Goal: Entertainment & Leisure: Consume media (video, audio)

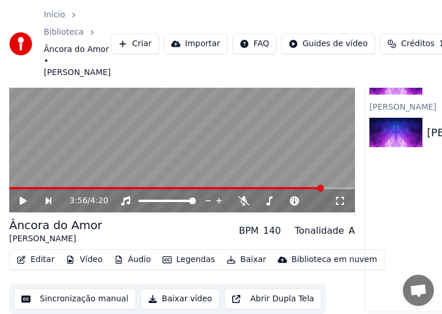
scroll to position [1001, 0]
click at [96, 293] on button "Sincronização manual" at bounding box center [75, 298] width 122 height 21
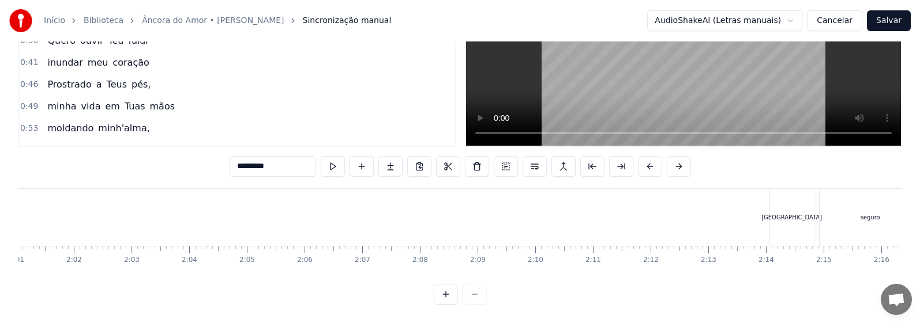
scroll to position [0, 7390]
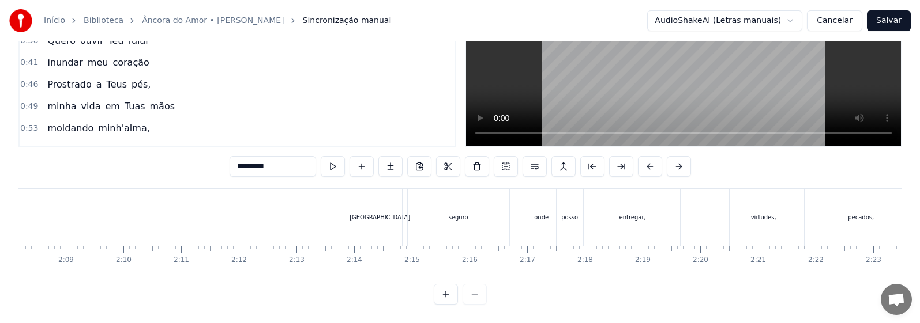
click at [376, 213] on div "[GEOGRAPHIC_DATA]" at bounding box center [379, 217] width 61 height 9
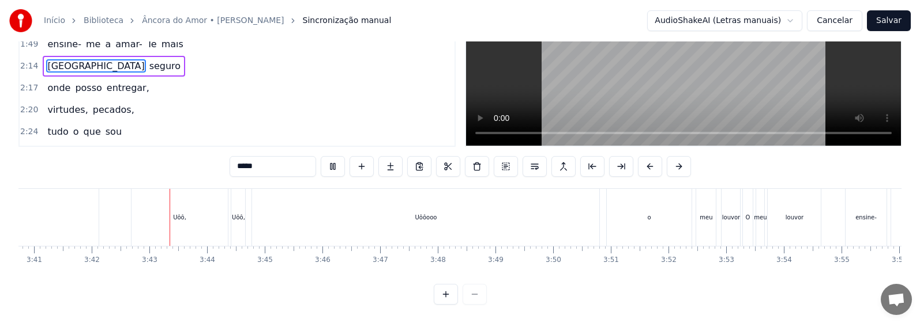
scroll to position [0, 12792]
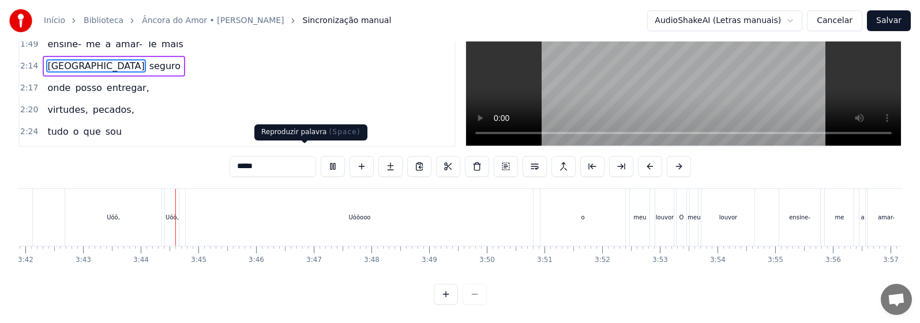
click at [321, 159] on button at bounding box center [333, 166] width 24 height 21
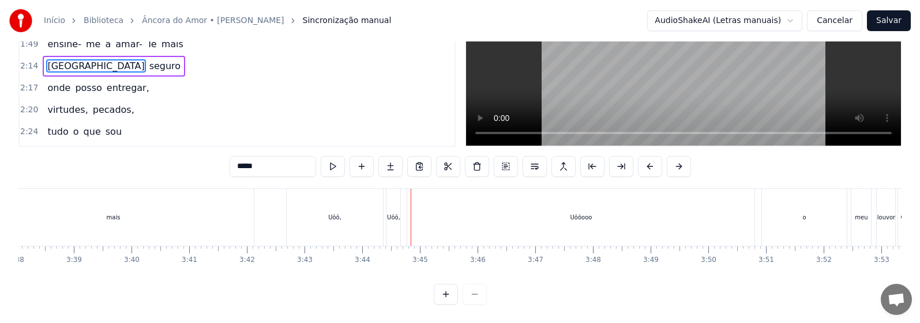
scroll to position [0, 12461]
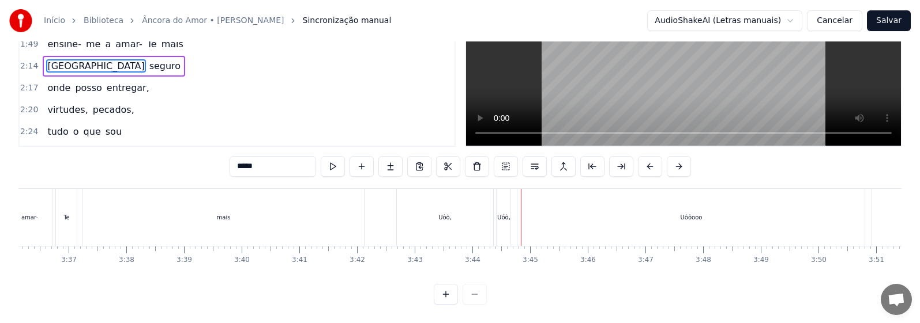
click at [439, 212] on div "Uôô," at bounding box center [445, 217] width 97 height 57
type input "****"
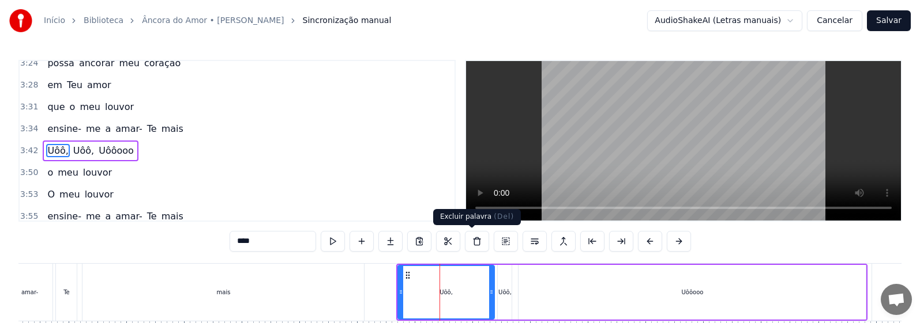
scroll to position [895, 0]
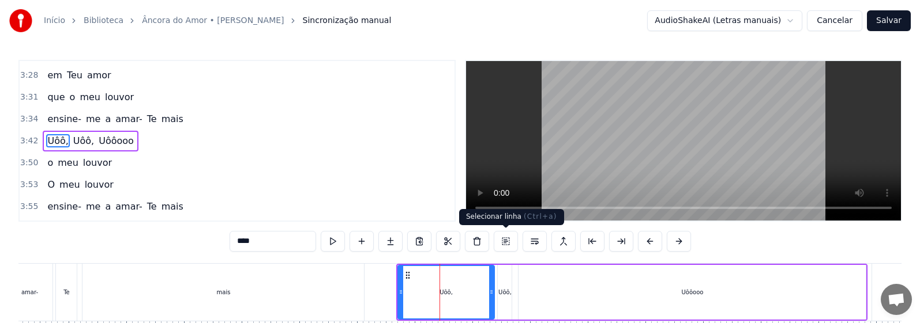
click at [442, 239] on button at bounding box center [506, 241] width 24 height 21
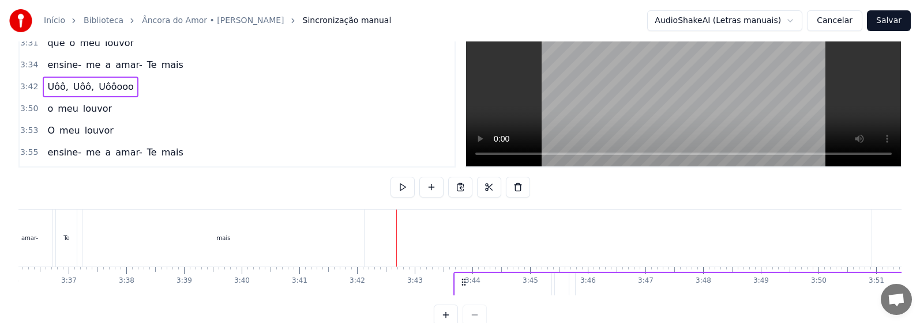
drag, startPoint x: 406, startPoint y: 274, endPoint x: 464, endPoint y: 277, distance: 57.2
click at [442, 278] on icon at bounding box center [463, 282] width 9 height 9
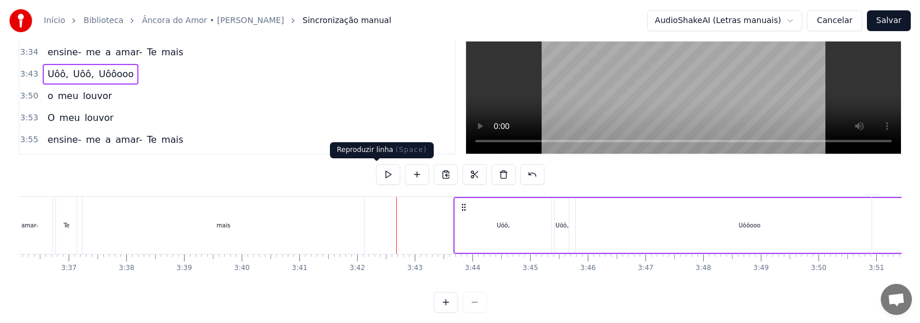
click at [376, 175] on button at bounding box center [388, 174] width 24 height 21
click at [377, 175] on button at bounding box center [388, 174] width 24 height 21
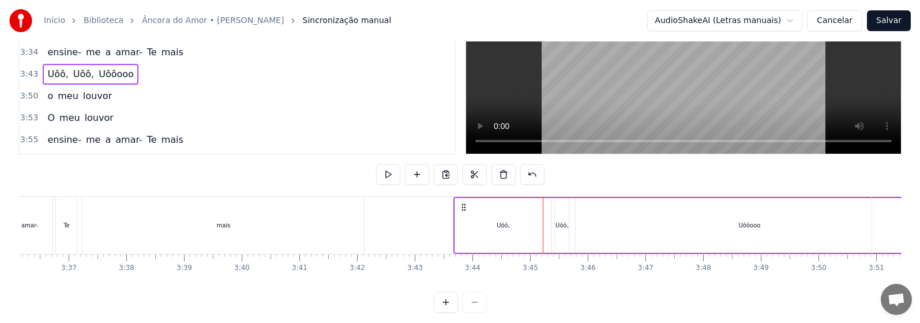
click at [442, 206] on icon at bounding box center [463, 207] width 9 height 9
drag, startPoint x: 463, startPoint y: 206, endPoint x: 488, endPoint y: 208, distance: 24.9
click at [442, 208] on icon at bounding box center [488, 207] width 9 height 9
drag, startPoint x: 485, startPoint y: 206, endPoint x: 523, endPoint y: 211, distance: 38.3
click at [442, 211] on icon at bounding box center [519, 207] width 9 height 9
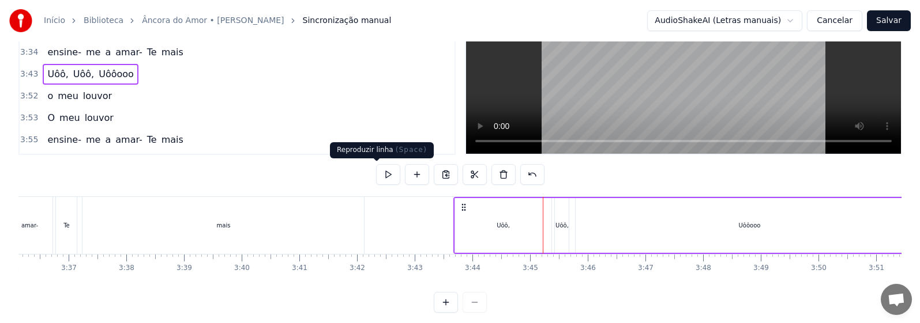
click at [382, 174] on button at bounding box center [388, 174] width 24 height 21
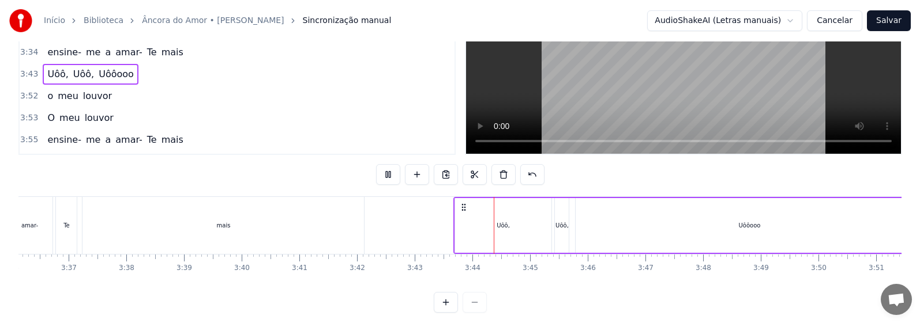
click at [378, 175] on button at bounding box center [388, 174] width 24 height 21
drag, startPoint x: 462, startPoint y: 206, endPoint x: 504, endPoint y: 208, distance: 42.2
click at [442, 208] on icon at bounding box center [503, 207] width 9 height 9
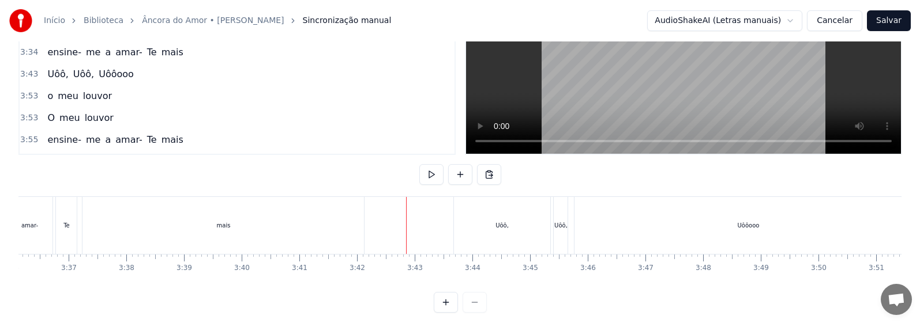
click at [442, 221] on div "Uôô," at bounding box center [502, 225] width 97 height 57
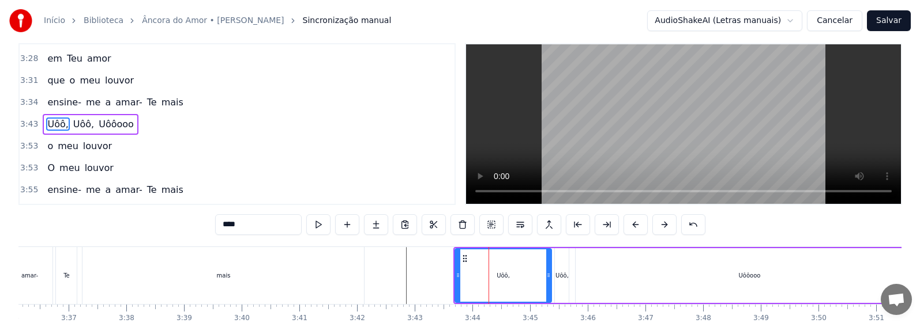
scroll to position [0, 0]
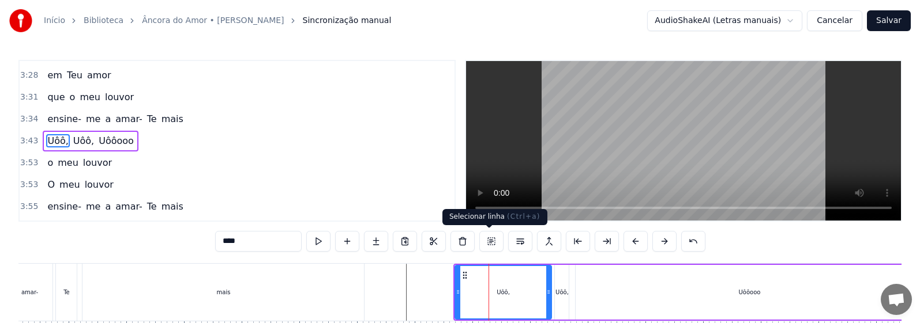
click at [442, 238] on button at bounding box center [491, 241] width 24 height 21
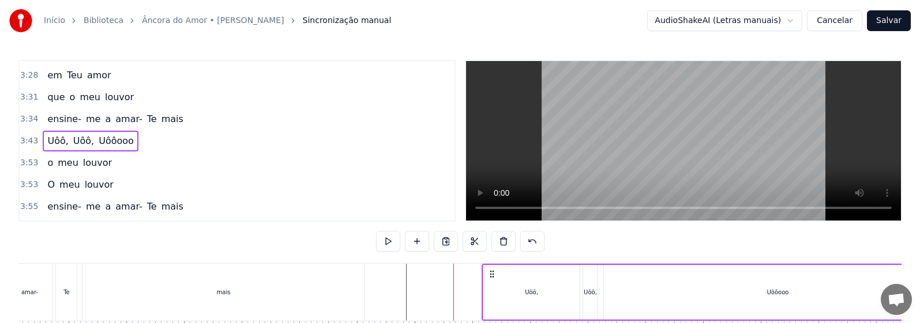
drag, startPoint x: 469, startPoint y: 272, endPoint x: 493, endPoint y: 272, distance: 24.2
click at [442, 272] on circle at bounding box center [492, 271] width 1 height 1
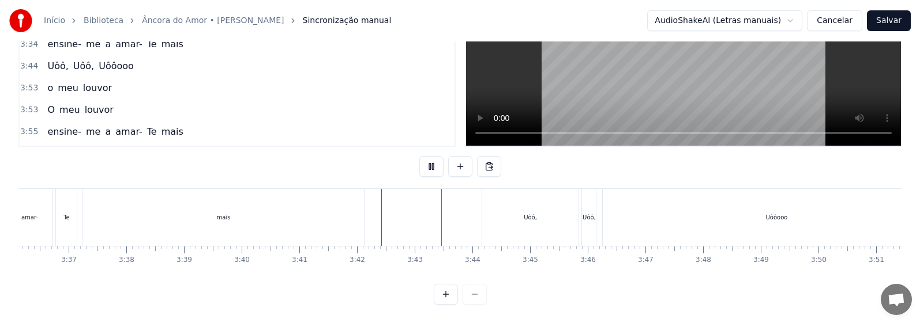
scroll to position [85, 0]
click at [442, 216] on div "Uôô," at bounding box center [530, 217] width 97 height 57
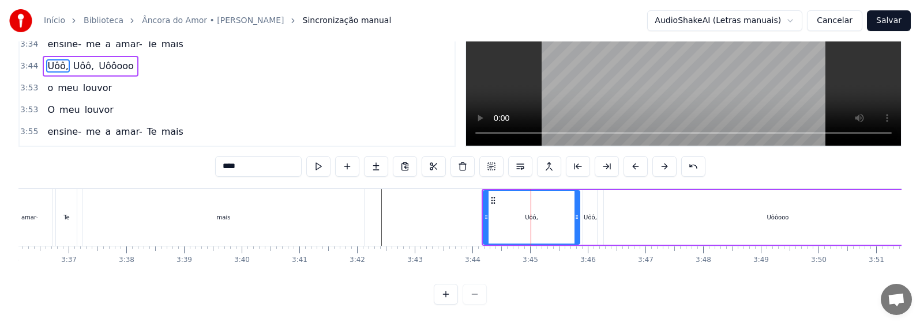
scroll to position [0, 0]
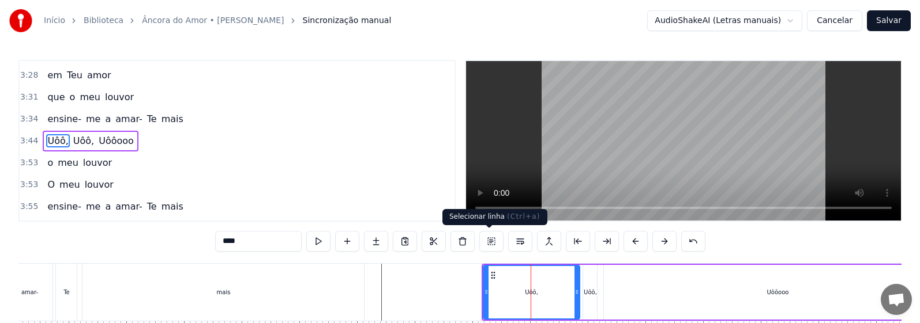
click at [442, 240] on button at bounding box center [491, 241] width 24 height 21
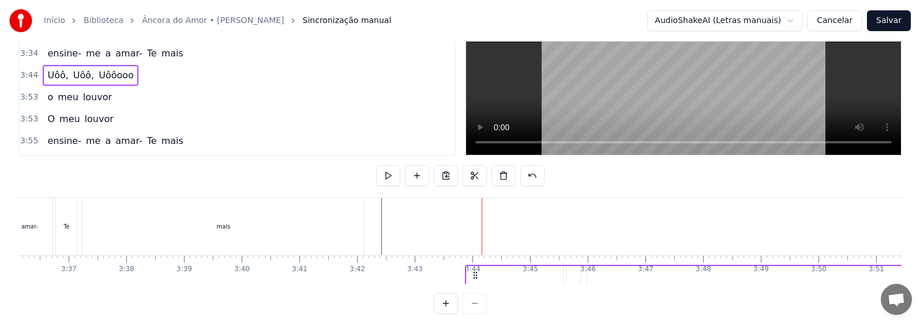
drag, startPoint x: 488, startPoint y: 272, endPoint x: 473, endPoint y: 272, distance: 14.4
click at [442, 272] on icon at bounding box center [474, 275] width 9 height 9
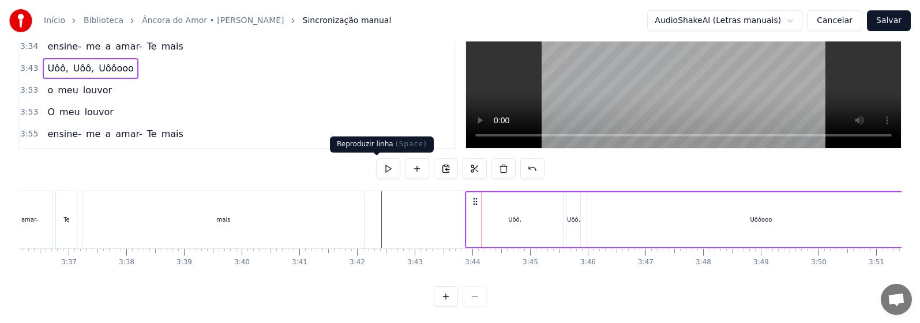
click at [379, 170] on button at bounding box center [388, 169] width 24 height 21
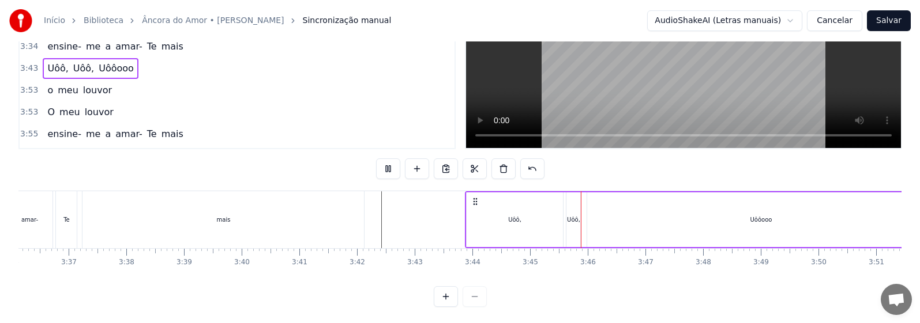
click at [442, 225] on div "Uôô," at bounding box center [514, 220] width 97 height 55
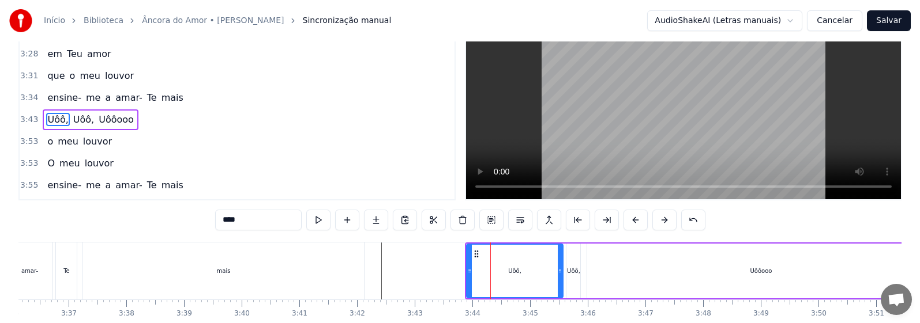
scroll to position [0, 0]
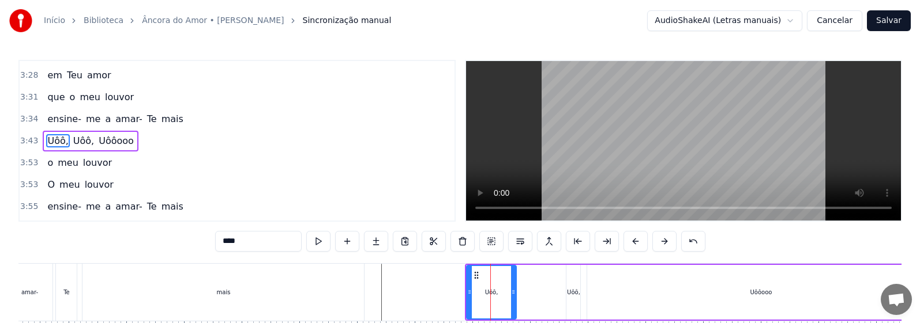
drag, startPoint x: 560, startPoint y: 296, endPoint x: 514, endPoint y: 299, distance: 46.8
click at [442, 299] on div at bounding box center [513, 292] width 5 height 52
click at [306, 240] on button at bounding box center [318, 241] width 24 height 21
drag, startPoint x: 467, startPoint y: 296, endPoint x: 481, endPoint y: 295, distance: 13.9
click at [442, 295] on icon at bounding box center [483, 292] width 5 height 9
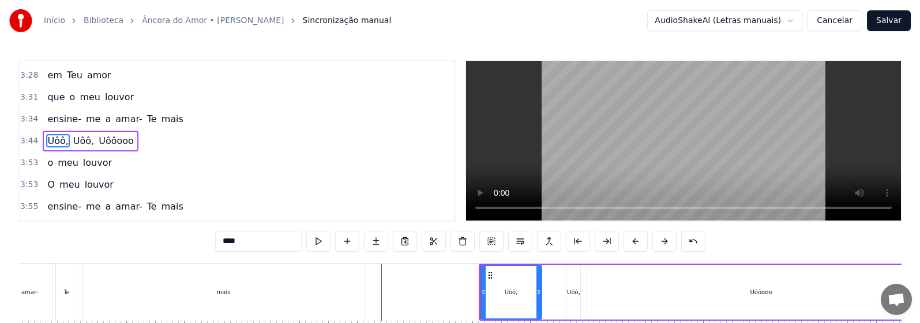
drag, startPoint x: 513, startPoint y: 301, endPoint x: 538, endPoint y: 300, distance: 25.4
click at [442, 300] on div at bounding box center [538, 292] width 5 height 52
click at [306, 246] on button at bounding box center [318, 241] width 24 height 21
drag, startPoint x: 540, startPoint y: 289, endPoint x: 528, endPoint y: 292, distance: 12.4
click at [442, 292] on icon at bounding box center [527, 292] width 5 height 9
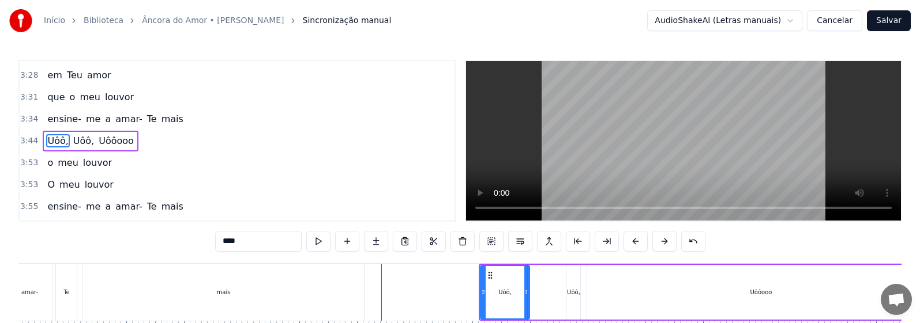
click at [442, 297] on div "Uôô," at bounding box center [573, 292] width 14 height 55
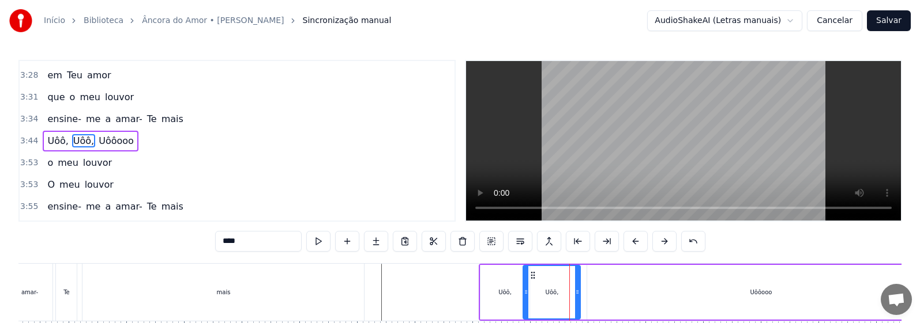
drag, startPoint x: 567, startPoint y: 284, endPoint x: 523, endPoint y: 296, distance: 44.8
click at [442, 296] on div at bounding box center [525, 292] width 5 height 52
drag, startPoint x: 578, startPoint y: 296, endPoint x: 563, endPoint y: 299, distance: 15.7
click at [442, 299] on div at bounding box center [561, 292] width 5 height 52
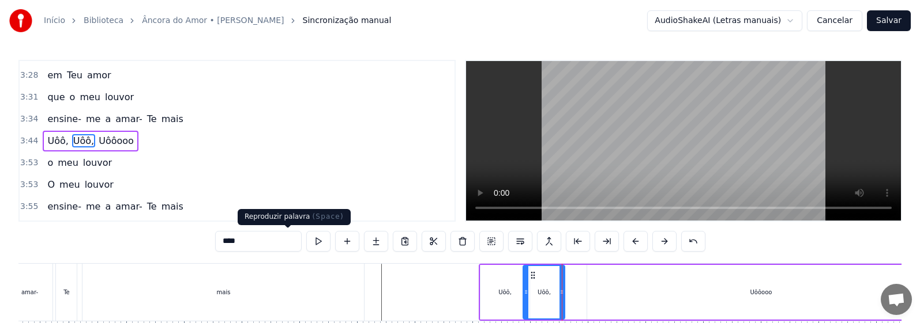
click at [306, 243] on button at bounding box center [318, 241] width 24 height 21
click at [442, 303] on div at bounding box center [525, 292] width 5 height 52
click at [442, 303] on div "Uôô," at bounding box center [505, 292] width 50 height 55
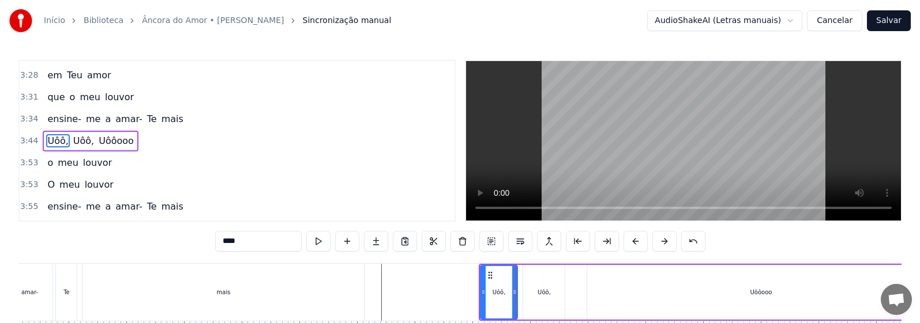
drag, startPoint x: 528, startPoint y: 306, endPoint x: 515, endPoint y: 308, distance: 12.4
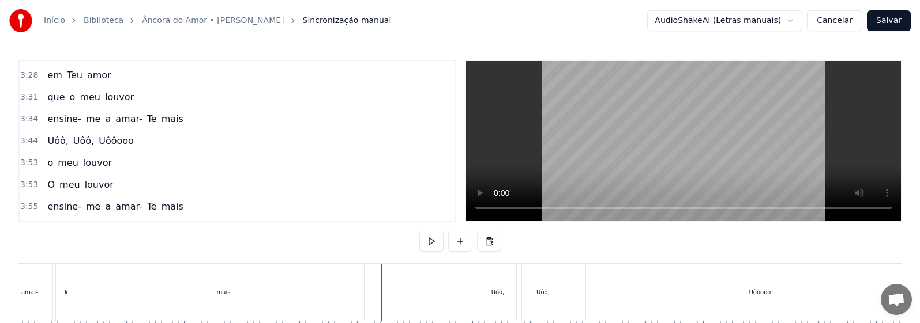
click at [442, 297] on div "Uôô," at bounding box center [497, 292] width 37 height 57
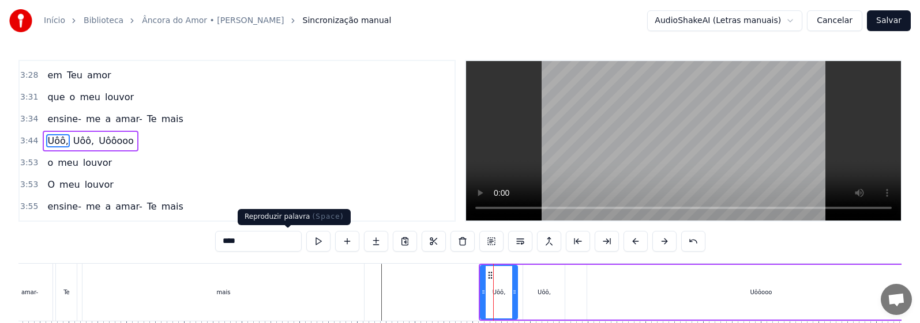
click at [306, 240] on button at bounding box center [318, 241] width 24 height 21
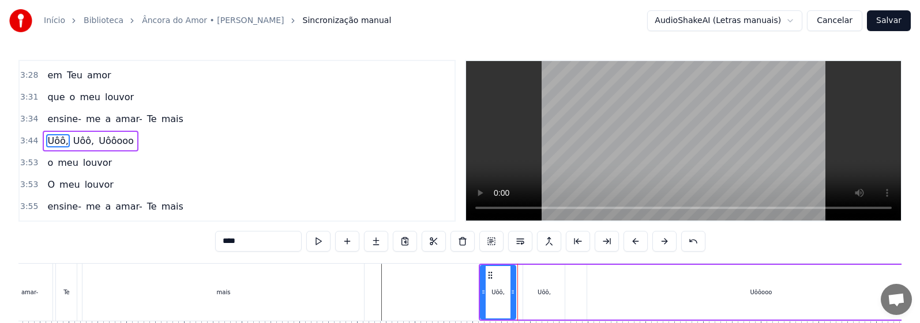
click at [442, 303] on div at bounding box center [512, 292] width 5 height 52
click at [442, 306] on div "Uôô," at bounding box center [544, 292] width 42 height 55
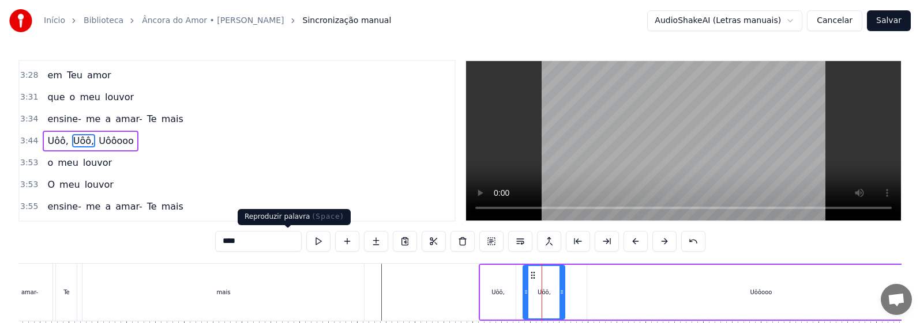
click at [306, 242] on button at bounding box center [318, 241] width 24 height 21
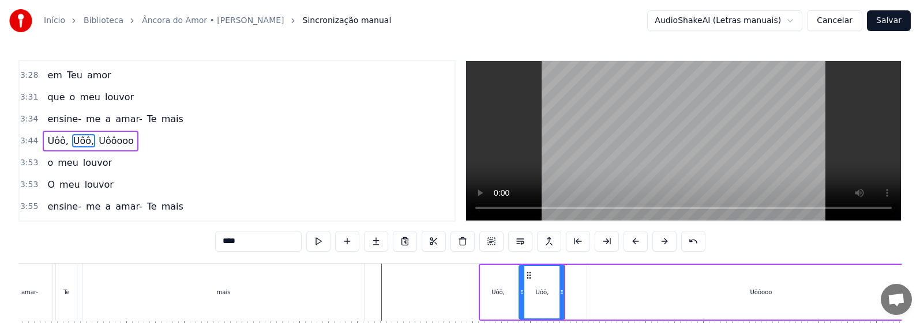
click at [442, 300] on div at bounding box center [521, 292] width 5 height 52
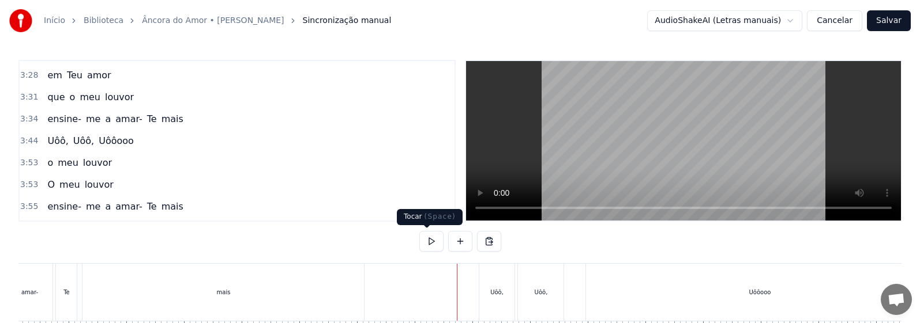
click at [419, 244] on button at bounding box center [431, 241] width 24 height 21
click at [442, 298] on div "Uôôooo" at bounding box center [573, 292] width 347 height 57
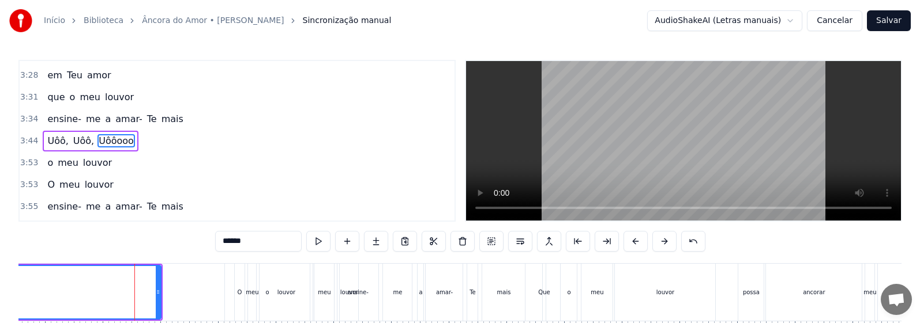
scroll to position [0, 13237]
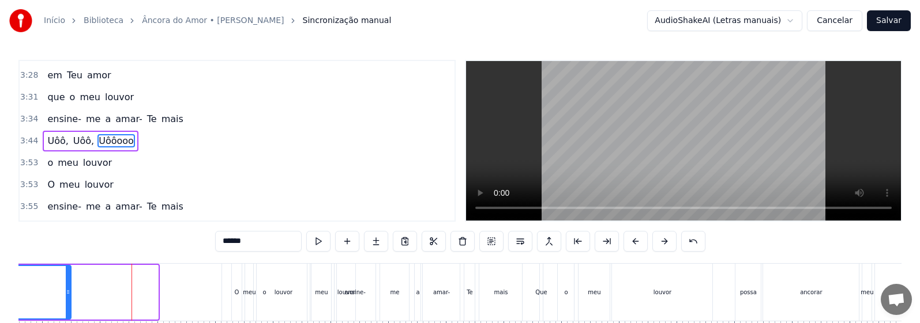
drag, startPoint x: 157, startPoint y: 300, endPoint x: 70, endPoint y: 302, distance: 87.1
click at [70, 302] on div at bounding box center [68, 292] width 5 height 52
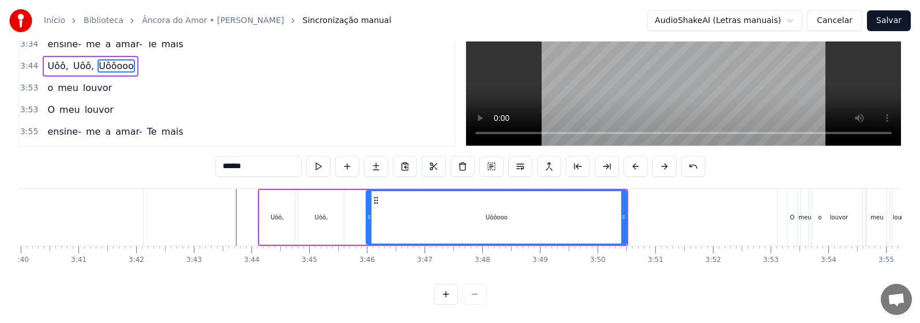
scroll to position [0, 12621]
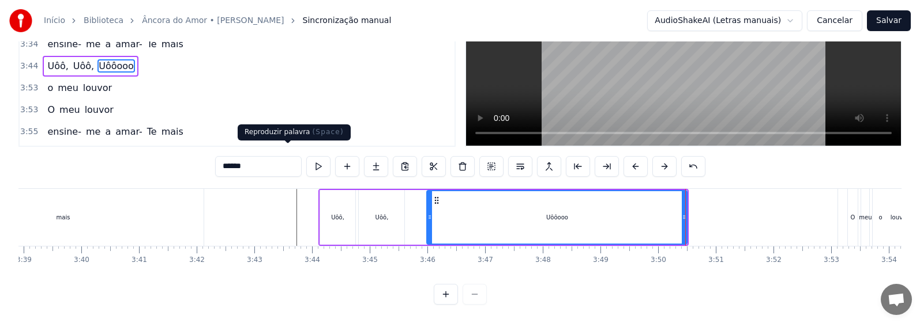
click at [306, 156] on button at bounding box center [318, 166] width 24 height 21
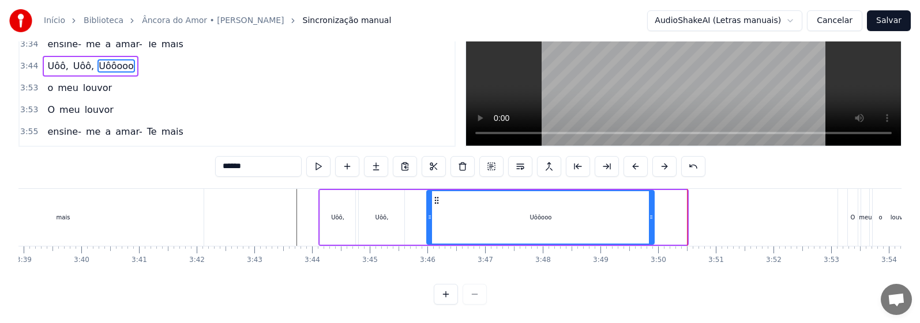
drag, startPoint x: 686, startPoint y: 223, endPoint x: 653, endPoint y: 223, distance: 32.9
click at [442, 223] on div at bounding box center [651, 217] width 5 height 52
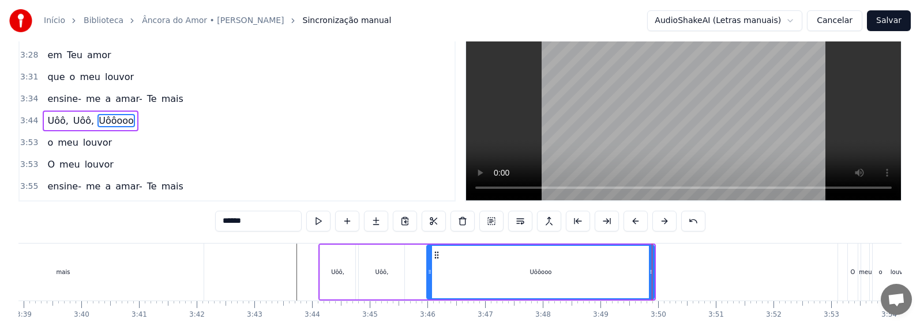
scroll to position [0, 0]
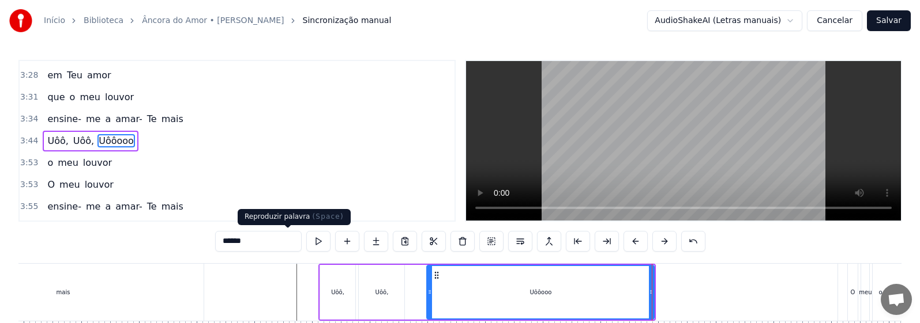
click at [306, 243] on button at bounding box center [318, 241] width 24 height 21
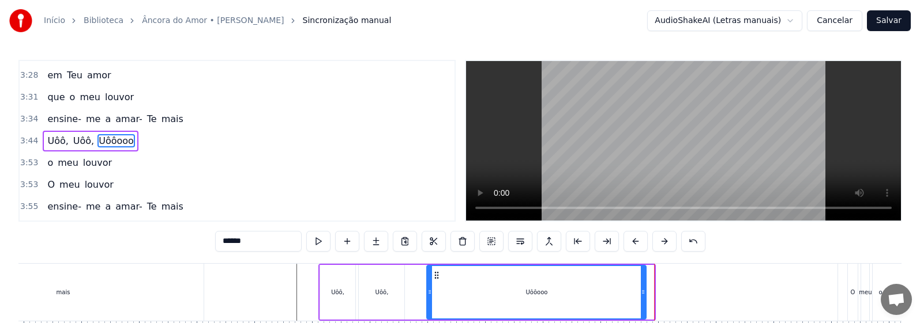
drag, startPoint x: 653, startPoint y: 296, endPoint x: 645, endPoint y: 296, distance: 8.1
click at [442, 296] on icon at bounding box center [643, 292] width 5 height 9
click at [442, 292] on div "O" at bounding box center [852, 292] width 5 height 9
type input "*"
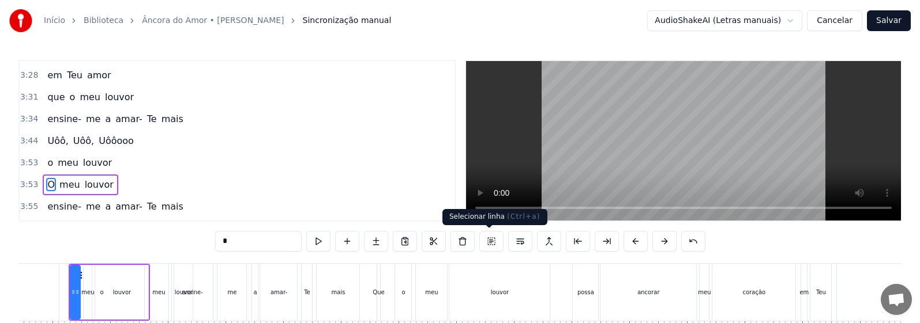
click at [442, 240] on button at bounding box center [491, 241] width 24 height 21
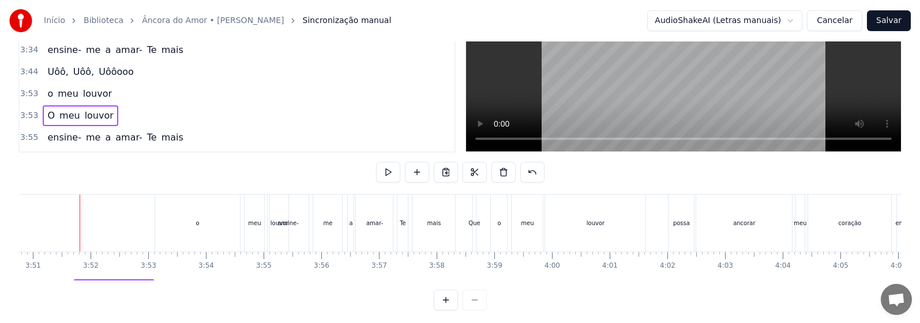
scroll to position [85, 0]
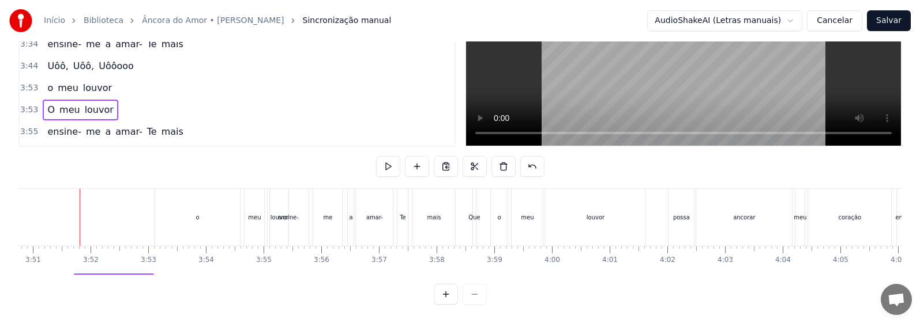
drag, startPoint x: 170, startPoint y: 274, endPoint x: 82, endPoint y: 283, distance: 88.6
click at [82, 283] on div "0:29 Prostrado a Teus pés, 0:32 joelhos no chão 0:36 Quero ouvir Teu falar 0:41…" at bounding box center [459, 145] width 883 height 320
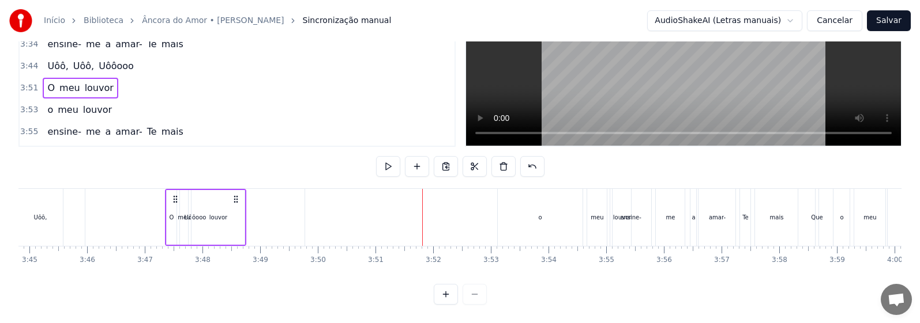
scroll to position [0, 12959]
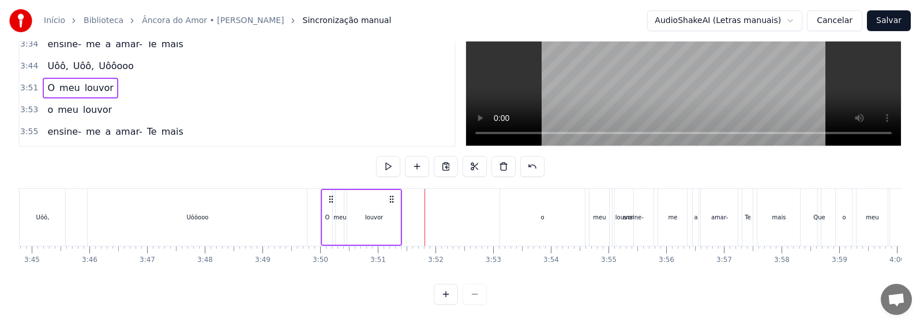
drag, startPoint x: 63, startPoint y: 192, endPoint x: 327, endPoint y: 185, distance: 264.1
click at [327, 195] on icon at bounding box center [330, 199] width 9 height 9
click at [205, 213] on div "Uôôooo" at bounding box center [198, 217] width 22 height 9
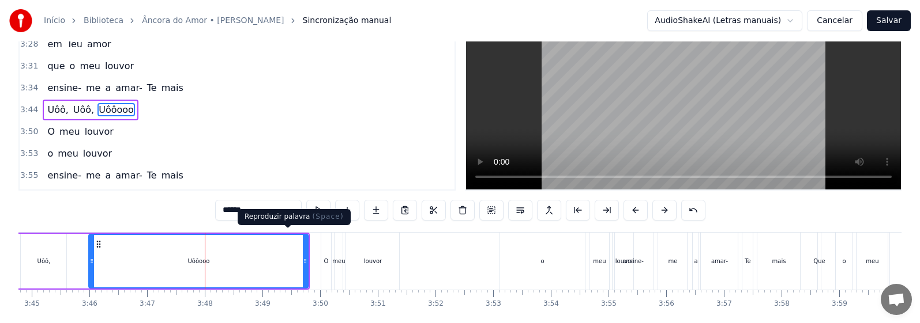
scroll to position [0, 0]
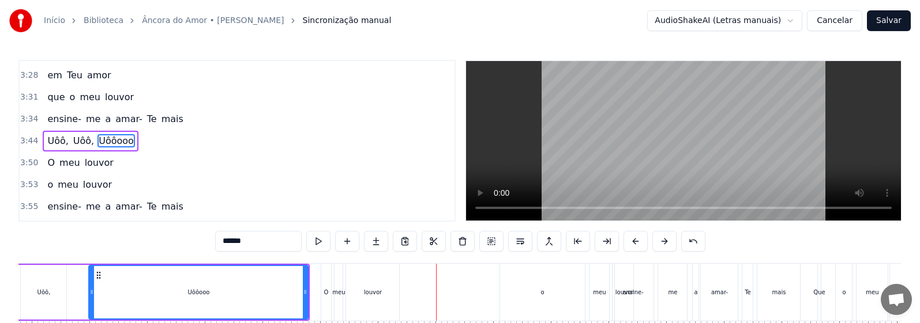
click at [330, 300] on div "O" at bounding box center [326, 292] width 10 height 57
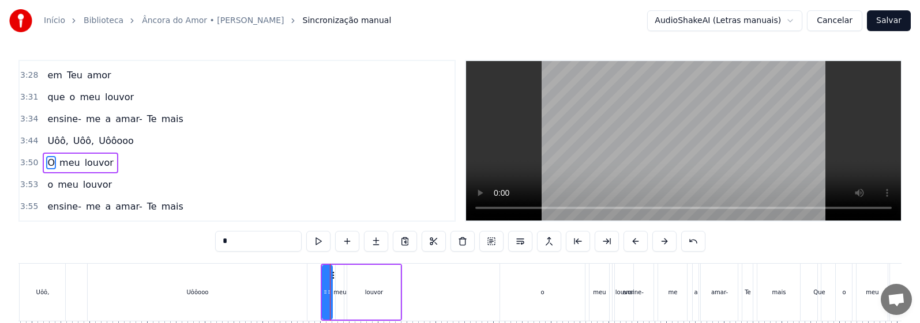
scroll to position [917, 0]
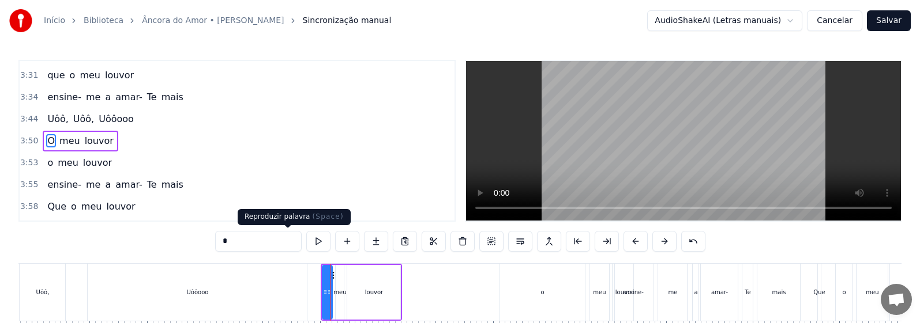
click at [306, 243] on button at bounding box center [318, 241] width 24 height 21
click at [322, 297] on div "O" at bounding box center [328, 292] width 12 height 55
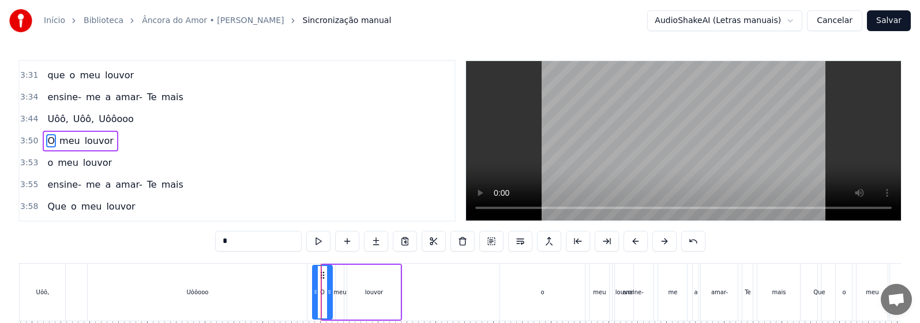
drag, startPoint x: 323, startPoint y: 293, endPoint x: 313, endPoint y: 295, distance: 10.0
click at [313, 295] on icon at bounding box center [315, 292] width 5 height 9
click at [327, 297] on div at bounding box center [325, 292] width 5 height 52
click at [337, 298] on div "meu" at bounding box center [340, 292] width 8 height 55
drag, startPoint x: 337, startPoint y: 297, endPoint x: 331, endPoint y: 298, distance: 6.4
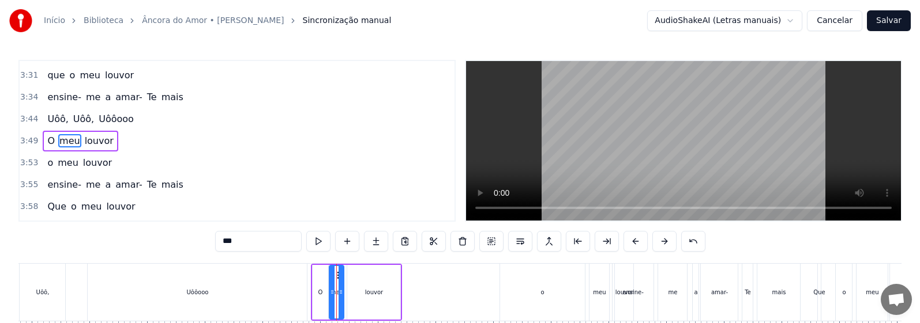
click at [331, 298] on div at bounding box center [332, 292] width 5 height 52
click at [314, 291] on div "O" at bounding box center [320, 292] width 16 height 55
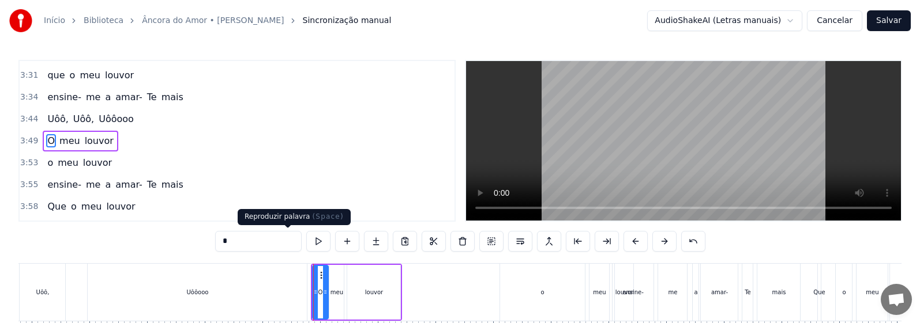
click at [306, 245] on button at bounding box center [318, 241] width 24 height 21
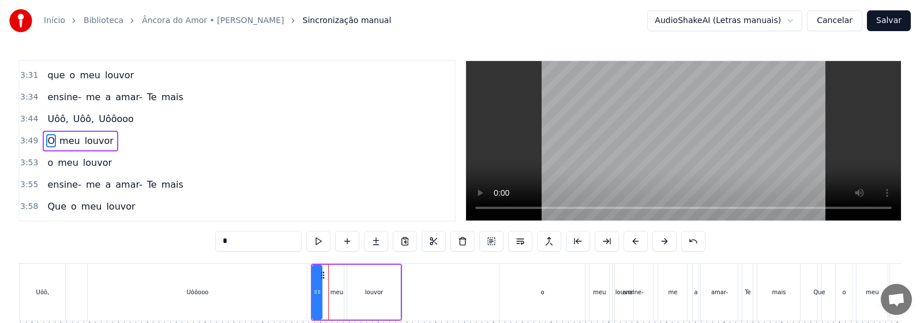
drag, startPoint x: 326, startPoint y: 297, endPoint x: 319, endPoint y: 300, distance: 7.5
click at [319, 300] on div at bounding box center [319, 292] width 5 height 52
click at [338, 299] on div "meu" at bounding box center [336, 292] width 14 height 55
drag, startPoint x: 330, startPoint y: 299, endPoint x: 322, endPoint y: 299, distance: 8.1
click at [322, 299] on div at bounding box center [324, 292] width 5 height 52
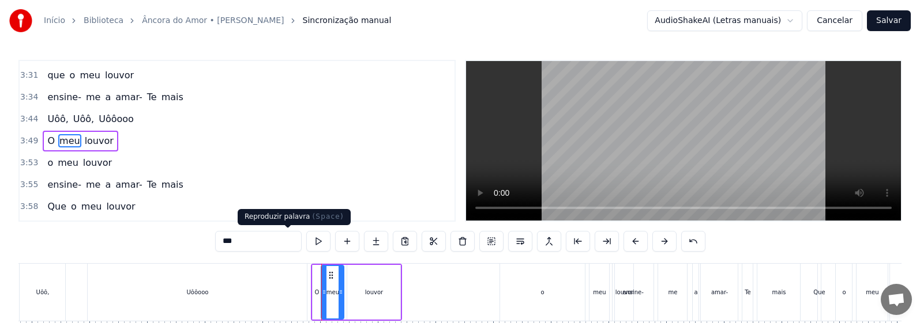
click at [306, 243] on button at bounding box center [318, 241] width 24 height 21
click at [302, 307] on div "Uôôooo" at bounding box center [197, 292] width 219 height 57
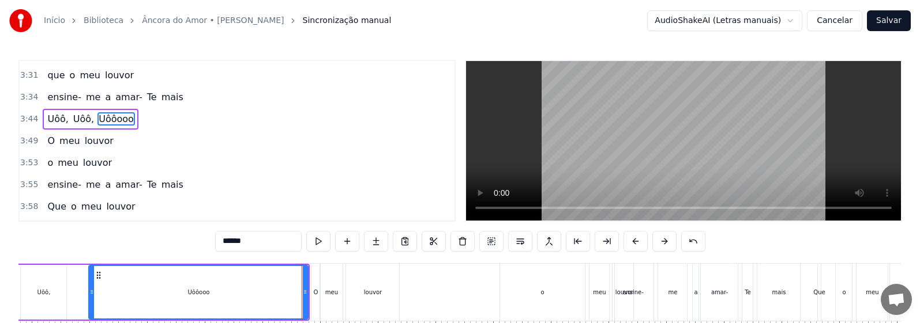
scroll to position [895, 0]
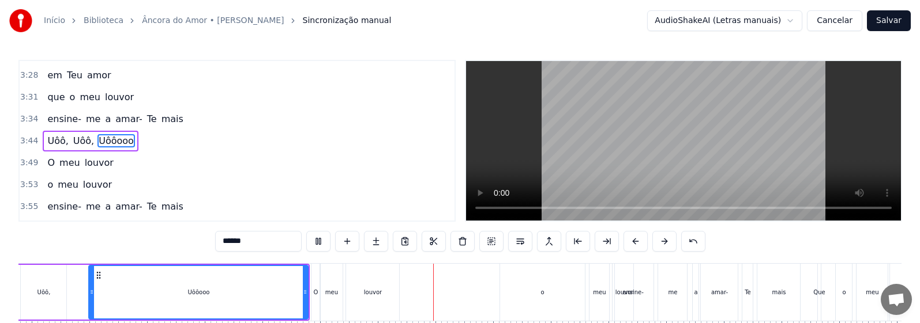
click at [40, 293] on div "Uôô," at bounding box center [43, 292] width 13 height 9
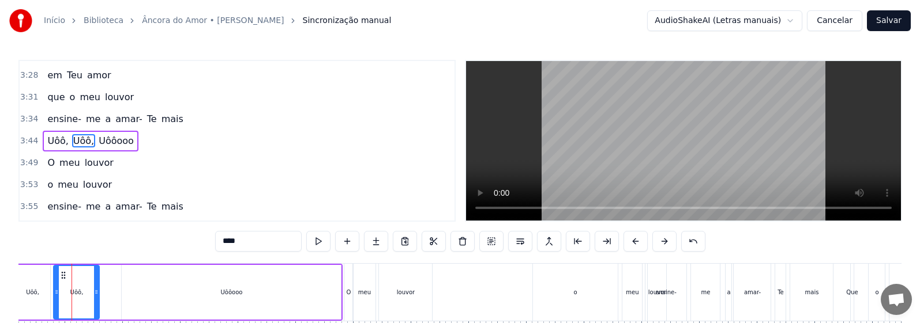
scroll to position [0, 12921]
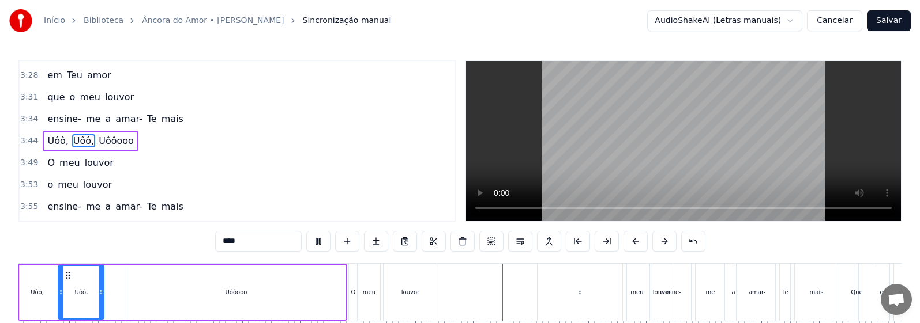
click at [435, 293] on div "louvor" at bounding box center [409, 292] width 53 height 57
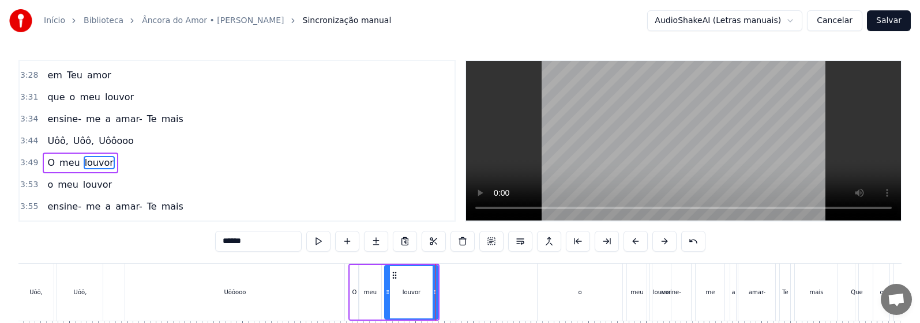
scroll to position [917, 0]
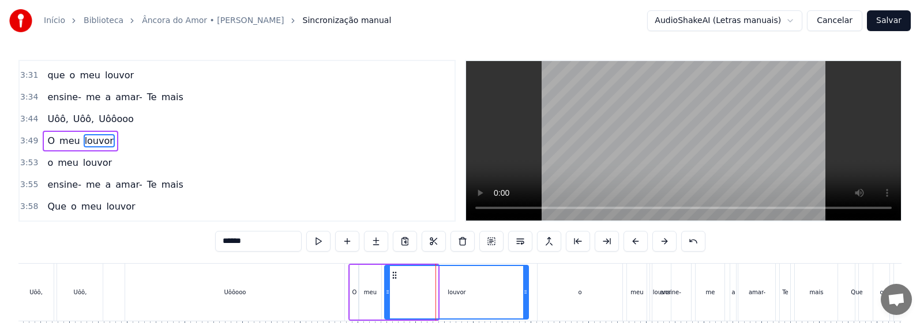
drag, startPoint x: 437, startPoint y: 297, endPoint x: 528, endPoint y: 299, distance: 90.5
click at [442, 299] on div at bounding box center [525, 292] width 5 height 52
click at [432, 295] on div "louvor" at bounding box center [456, 292] width 142 height 52
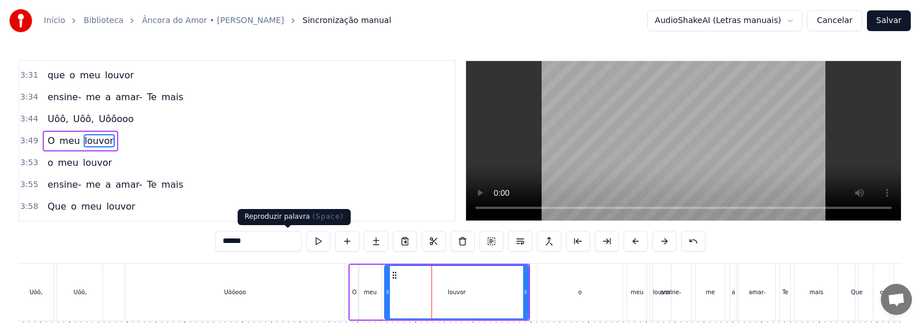
click at [306, 242] on button at bounding box center [318, 241] width 24 height 21
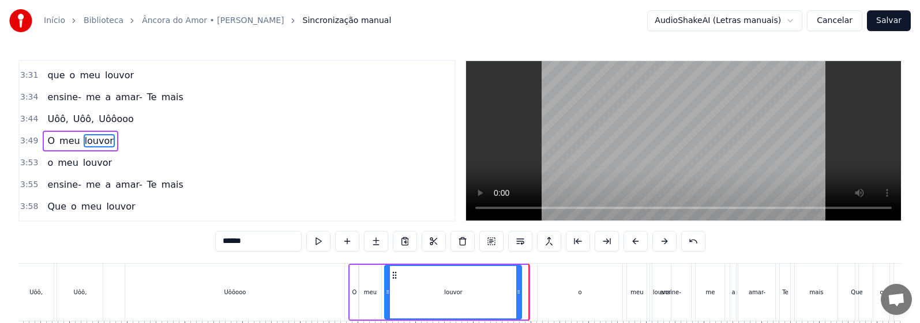
drag, startPoint x: 525, startPoint y: 291, endPoint x: 518, endPoint y: 293, distance: 7.1
click at [442, 293] on icon at bounding box center [518, 292] width 5 height 9
click at [442, 297] on div "o" at bounding box center [579, 292] width 85 height 57
type input "*"
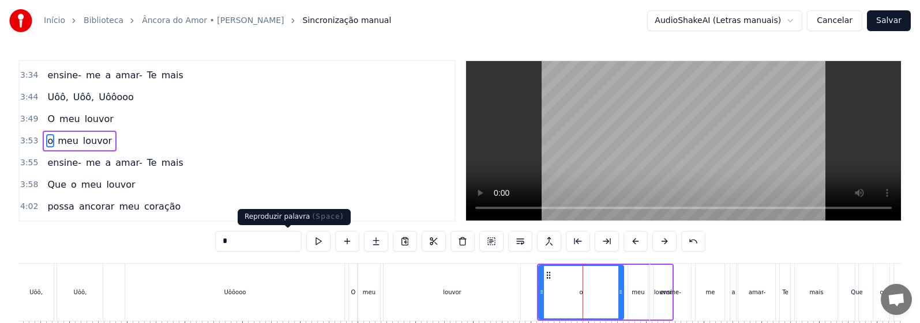
click at [306, 244] on button at bounding box center [318, 241] width 24 height 21
click at [442, 299] on div "o" at bounding box center [581, 292] width 84 height 52
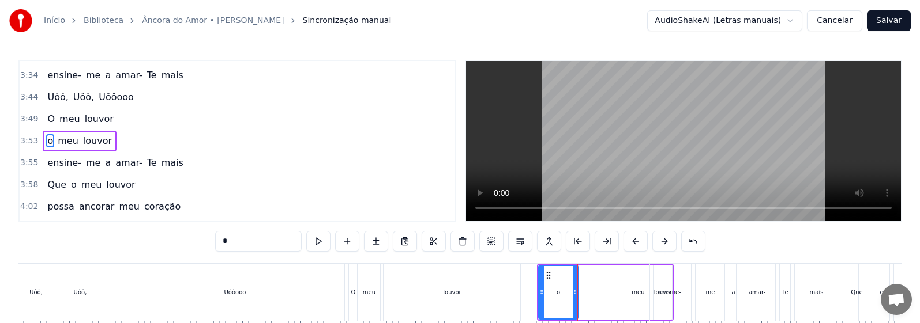
drag, startPoint x: 622, startPoint y: 307, endPoint x: 576, endPoint y: 306, distance: 45.6
click at [442, 306] on div at bounding box center [575, 292] width 5 height 52
click at [442, 240] on button at bounding box center [491, 241] width 24 height 21
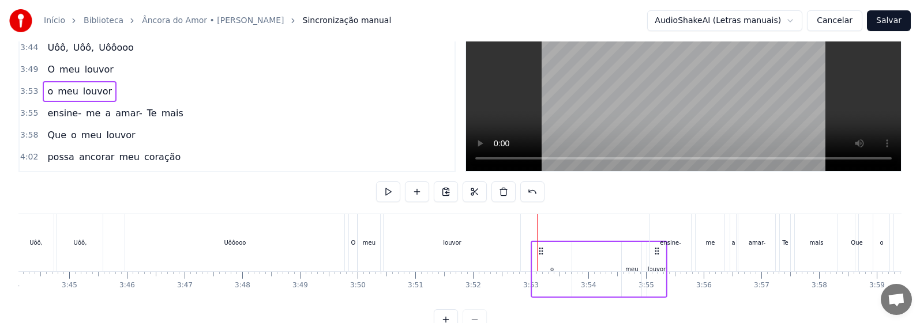
drag, startPoint x: 546, startPoint y: 276, endPoint x: 538, endPoint y: 277, distance: 7.6
click at [442, 256] on icon at bounding box center [540, 251] width 9 height 9
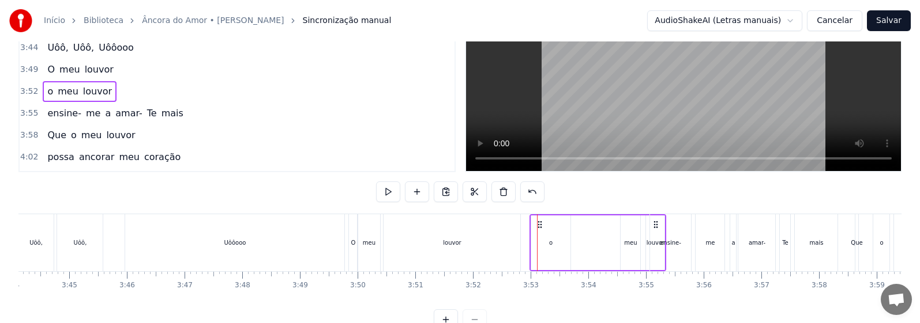
scroll to position [58, 0]
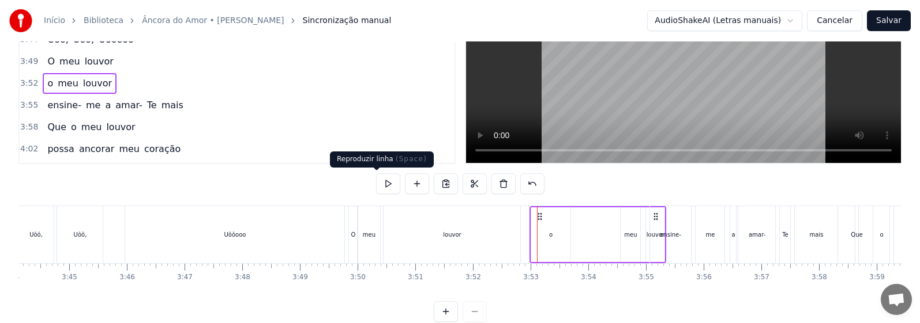
click at [377, 183] on button at bounding box center [388, 184] width 24 height 21
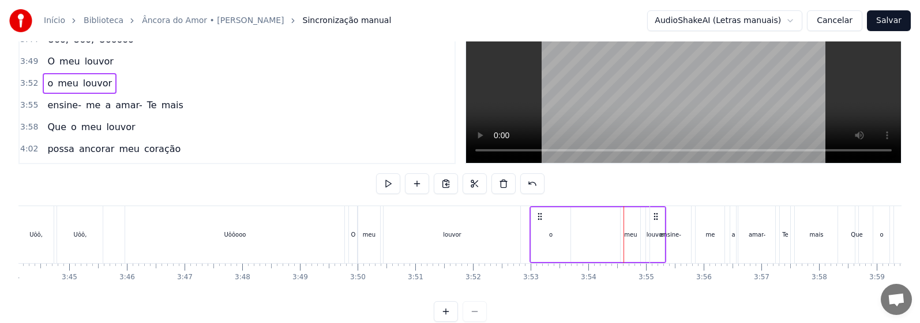
click at [442, 246] on div "o" at bounding box center [551, 235] width 40 height 55
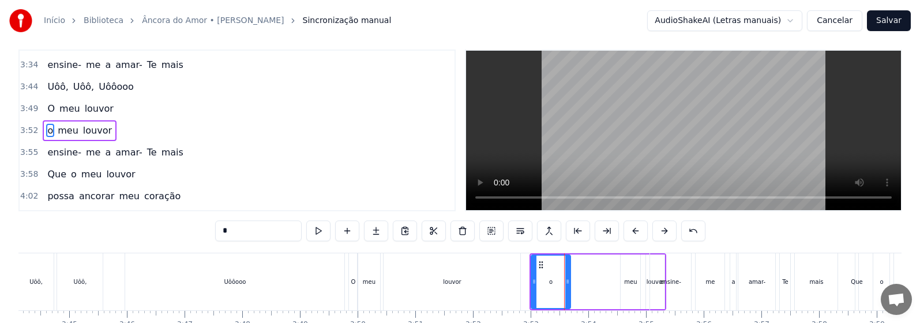
scroll to position [0, 0]
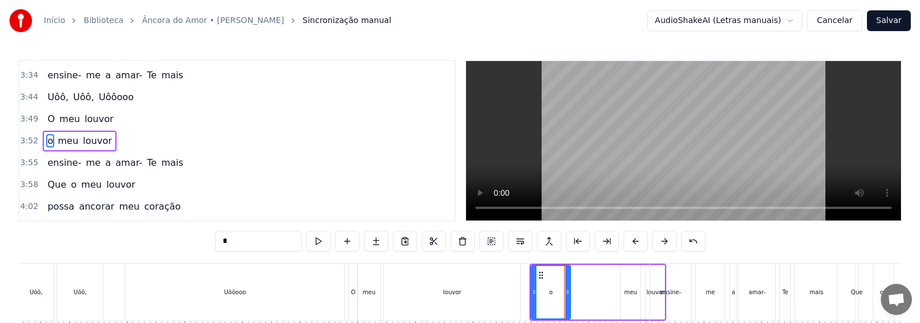
click at [442, 298] on div "meu" at bounding box center [630, 292] width 20 height 55
type input "***"
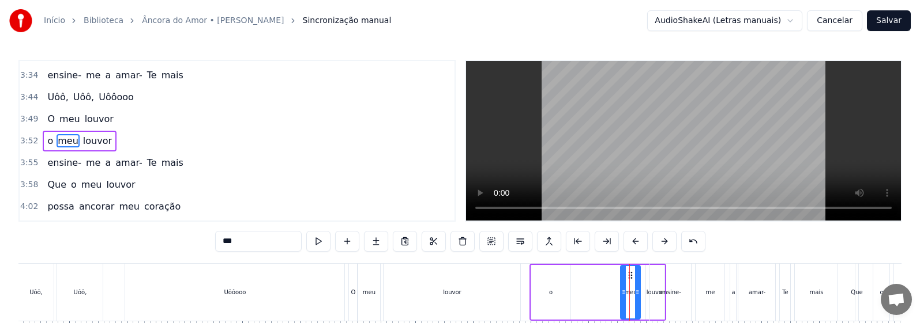
drag, startPoint x: 623, startPoint y: 277, endPoint x: 581, endPoint y: 280, distance: 42.8
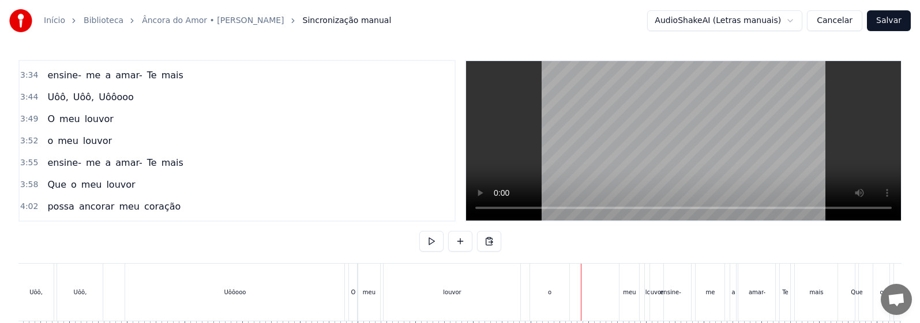
click at [442, 277] on div "meu" at bounding box center [629, 292] width 20 height 57
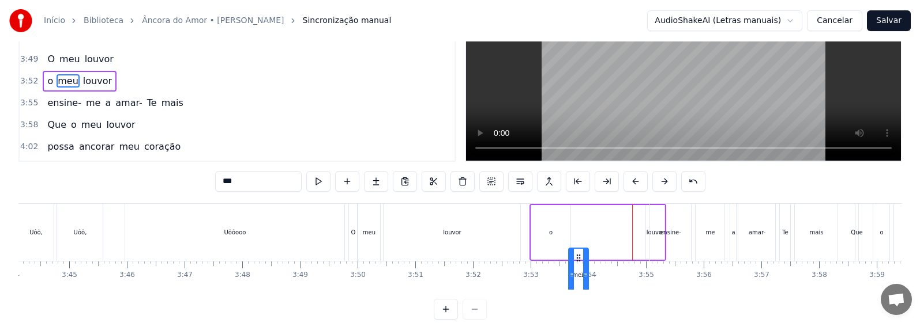
drag, startPoint x: 630, startPoint y: 275, endPoint x: 578, endPoint y: 276, distance: 51.9
click at [442, 263] on icon at bounding box center [578, 258] width 9 height 9
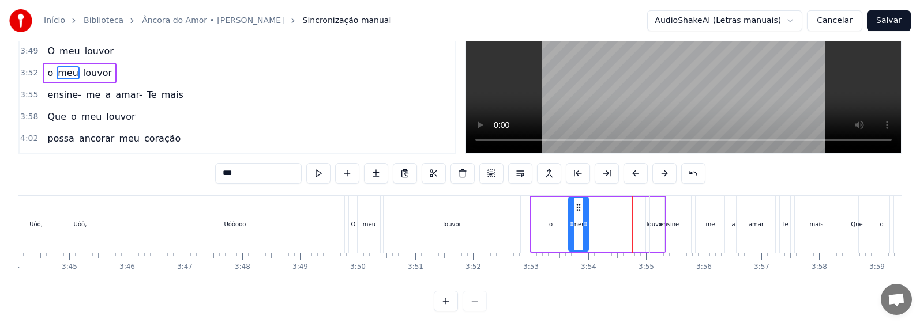
click at [442, 232] on div "o" at bounding box center [551, 224] width 40 height 55
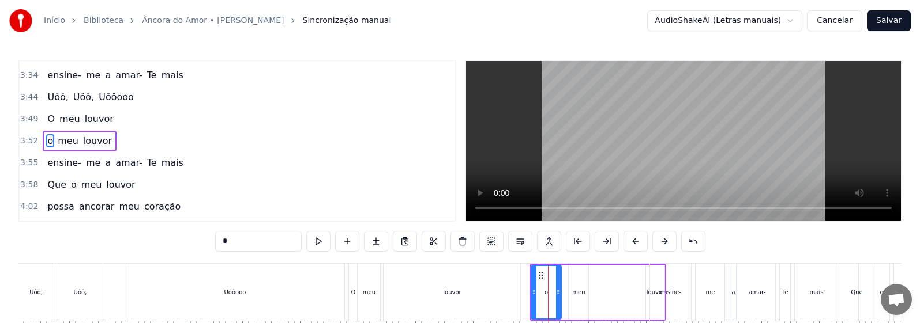
click at [442, 298] on div at bounding box center [558, 292] width 5 height 52
click at [442, 293] on div "ensine-" at bounding box center [671, 292] width 42 height 57
type input "*******"
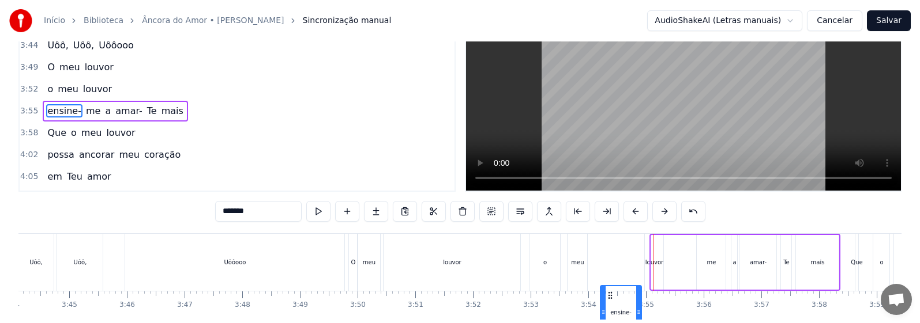
scroll to position [85, 0]
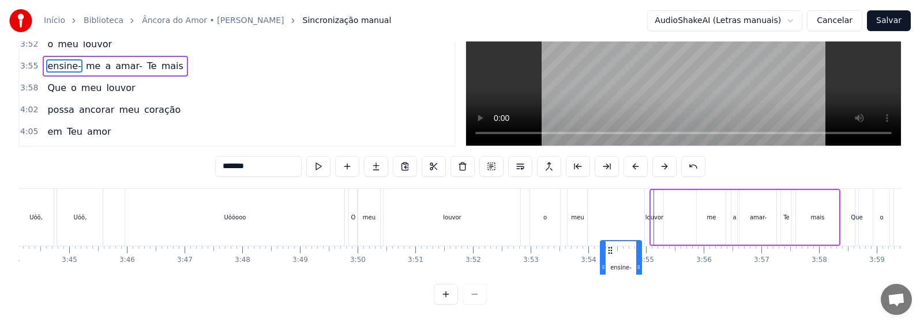
drag, startPoint x: 661, startPoint y: 276, endPoint x: 610, endPoint y: 278, distance: 50.8
click at [442, 278] on div "0:29 Prostrado a Teus pés, 0:32 joelhos no chão 0:36 Quero ouvir Teu falar 0:41…" at bounding box center [459, 145] width 883 height 320
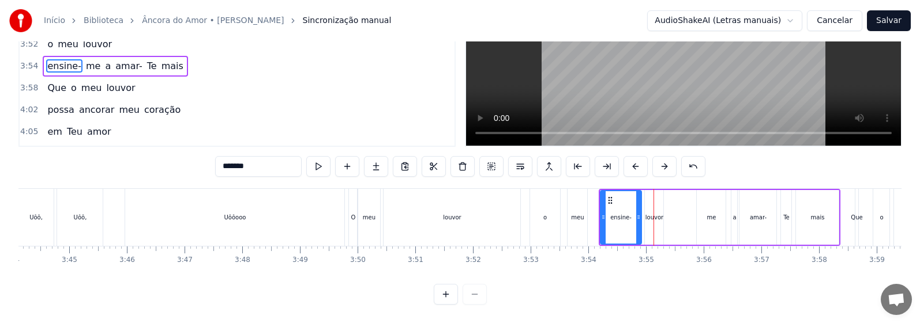
click at [442, 209] on div "ensine- me a amar- Te mais" at bounding box center [719, 217] width 242 height 57
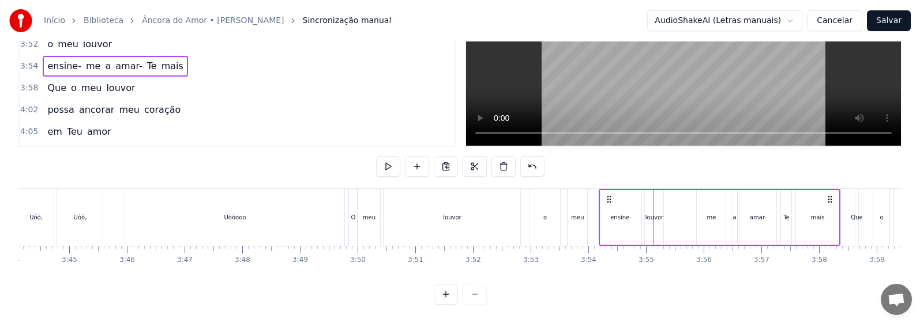
click at [442, 209] on div "ensine- me a amar- Te mais" at bounding box center [719, 217] width 242 height 57
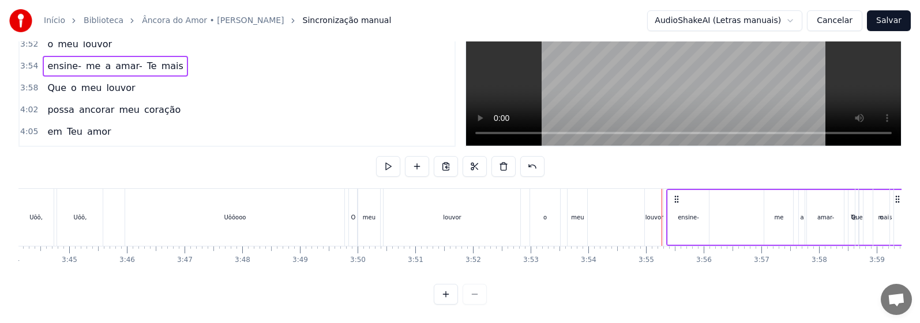
drag, startPoint x: 611, startPoint y: 190, endPoint x: 678, endPoint y: 202, distance: 67.9
click at [442, 198] on div "ensine- me a amar- Te mais" at bounding box center [787, 217] width 242 height 57
drag, startPoint x: 611, startPoint y: 190, endPoint x: 691, endPoint y: 197, distance: 81.0
click at [442, 197] on div "ensine- me a amar- Te mais" at bounding box center [800, 217] width 242 height 57
click at [442, 213] on div "louvor" at bounding box center [654, 217] width 18 height 9
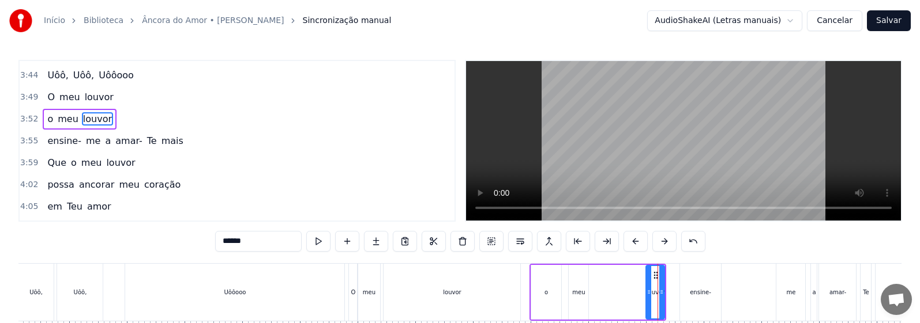
scroll to position [939, 0]
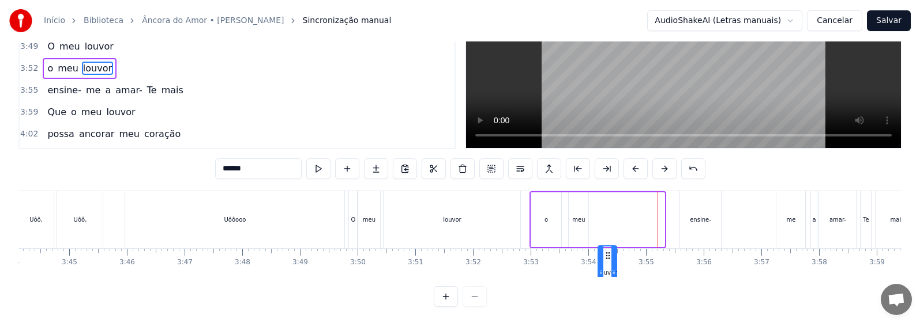
drag, startPoint x: 655, startPoint y: 273, endPoint x: 607, endPoint y: 274, distance: 47.9
click at [442, 274] on div "Prostrado a Teus pés, joelhos no chão Quero ouvir Teu falar inundar meu coração…" at bounding box center [459, 234] width 883 height 86
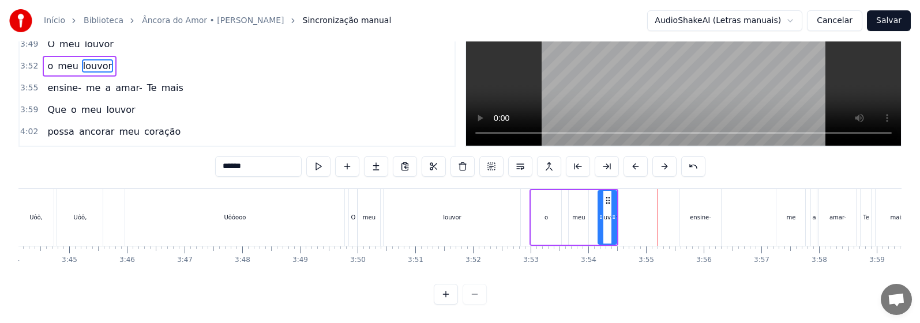
click at [442, 223] on div "o" at bounding box center [546, 217] width 31 height 55
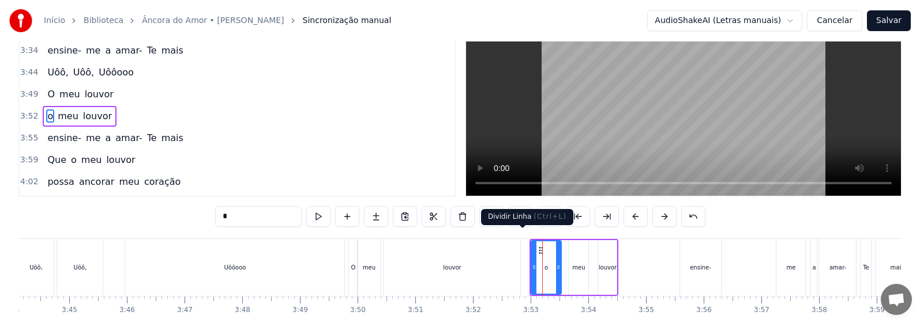
scroll to position [0, 0]
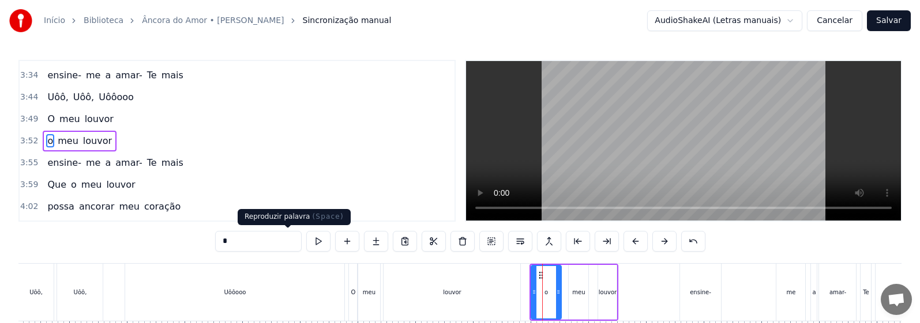
click at [306, 242] on button at bounding box center [318, 241] width 24 height 21
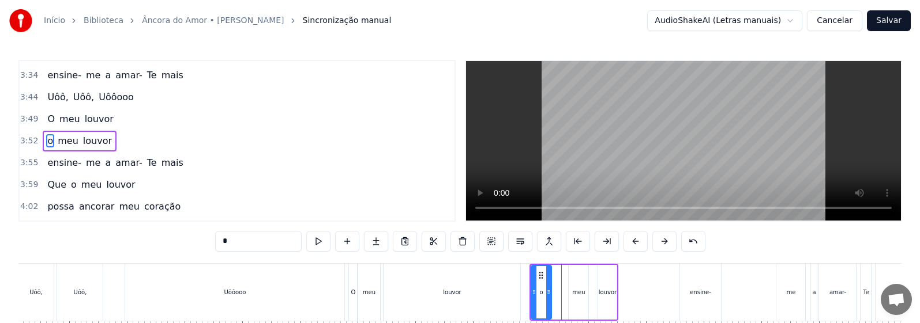
drag, startPoint x: 559, startPoint y: 302, endPoint x: 549, endPoint y: 304, distance: 10.6
click at [442, 303] on div at bounding box center [548, 292] width 5 height 52
click at [442, 295] on div "meu" at bounding box center [578, 292] width 13 height 9
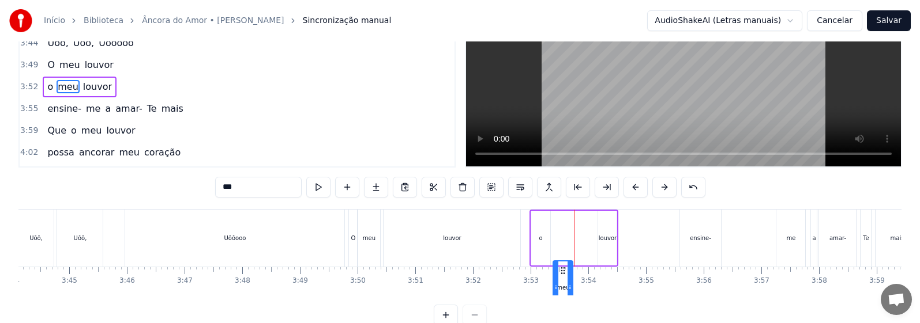
drag, startPoint x: 577, startPoint y: 276, endPoint x: 561, endPoint y: 277, distance: 15.7
click at [442, 276] on icon at bounding box center [562, 270] width 9 height 9
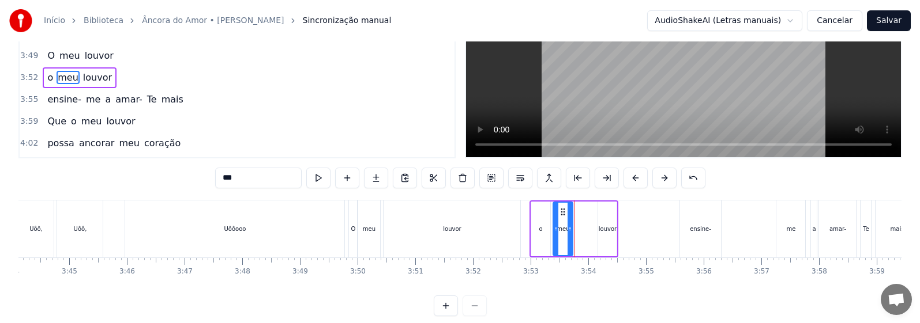
click at [442, 235] on div "louvor" at bounding box center [607, 229] width 18 height 55
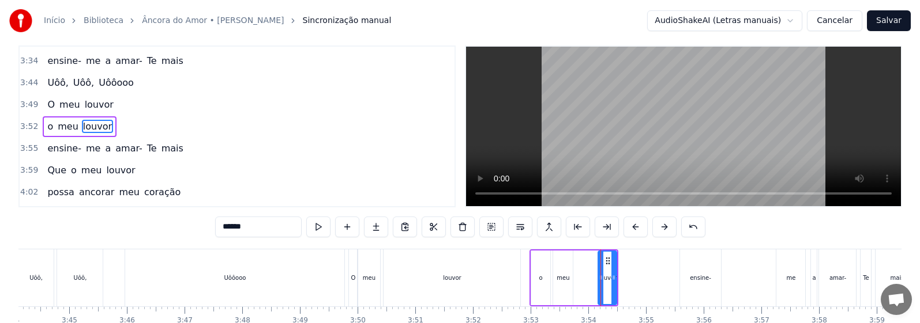
scroll to position [0, 0]
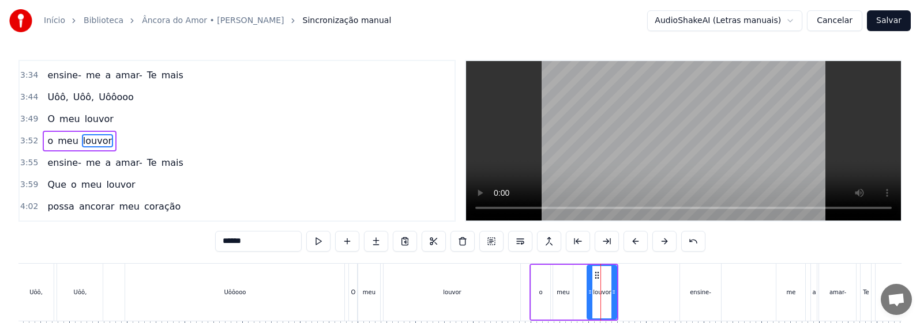
drag, startPoint x: 599, startPoint y: 289, endPoint x: 588, endPoint y: 291, distance: 11.1
click at [442, 291] on icon at bounding box center [589, 292] width 5 height 9
click at [442, 296] on div "o" at bounding box center [541, 292] width 20 height 55
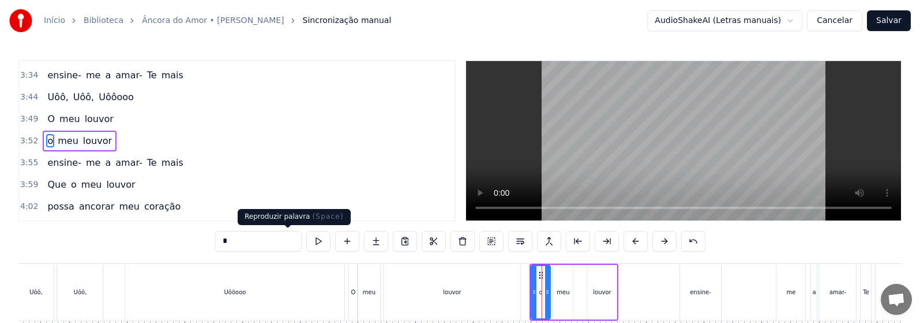
click at [306, 244] on button at bounding box center [318, 241] width 24 height 21
click at [442, 292] on div "meu" at bounding box center [562, 292] width 13 height 9
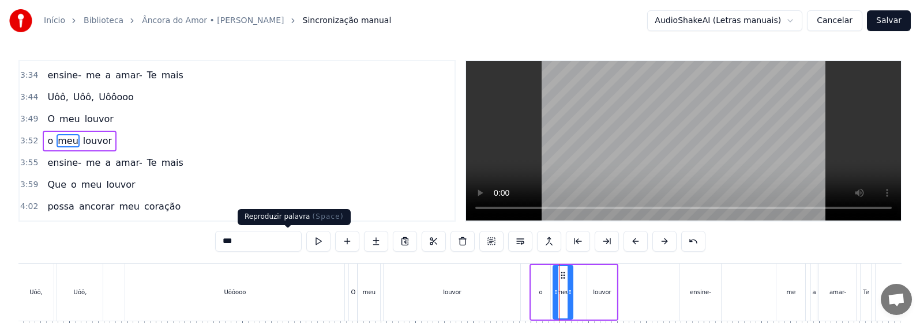
click at [306, 243] on button at bounding box center [318, 241] width 24 height 21
click at [442, 295] on div "louvor" at bounding box center [602, 292] width 18 height 9
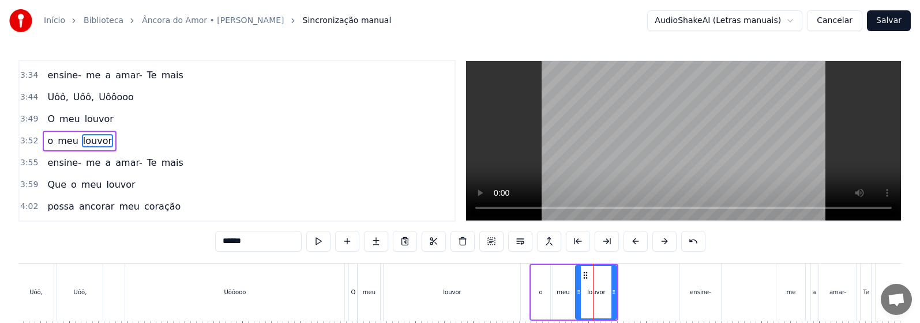
drag, startPoint x: 589, startPoint y: 297, endPoint x: 578, endPoint y: 299, distance: 11.7
click at [442, 299] on div at bounding box center [578, 292] width 5 height 52
click at [442, 296] on div "o" at bounding box center [541, 292] width 20 height 55
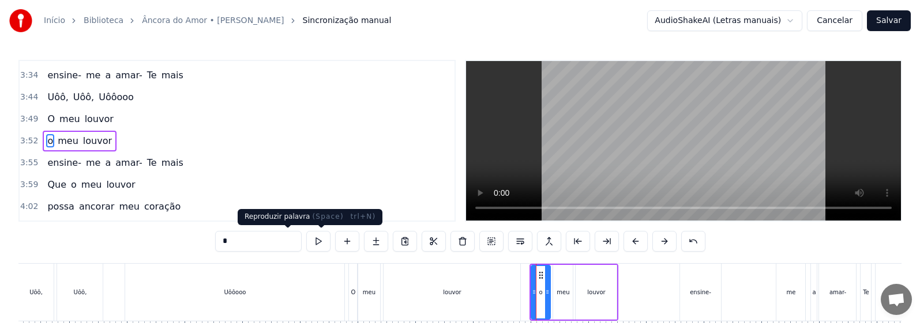
click at [306, 247] on button at bounding box center [318, 241] width 24 height 21
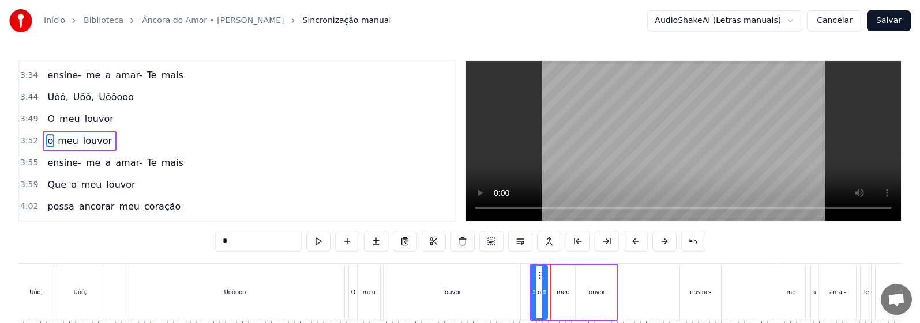
click at [442, 300] on div at bounding box center [544, 292] width 5 height 52
click at [442, 300] on div "meu" at bounding box center [563, 292] width 20 height 55
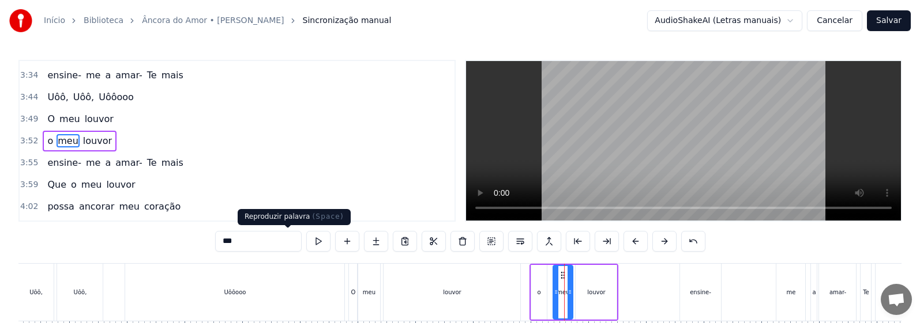
click at [306, 242] on button at bounding box center [318, 241] width 24 height 21
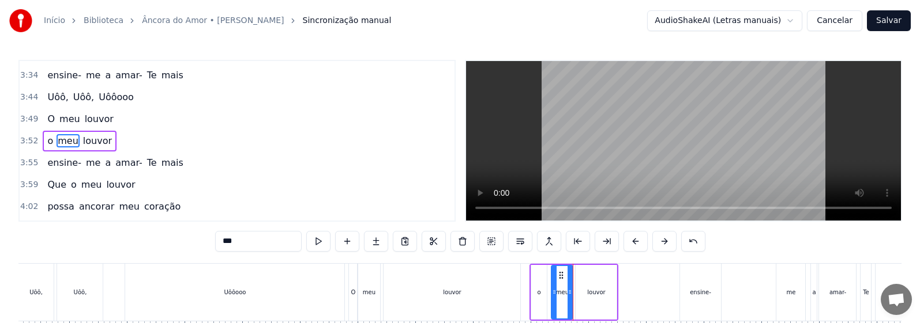
click at [442, 299] on div at bounding box center [554, 292] width 5 height 52
click at [442, 302] on div at bounding box center [565, 292] width 5 height 52
click at [442, 301] on div "louvor" at bounding box center [595, 292] width 41 height 55
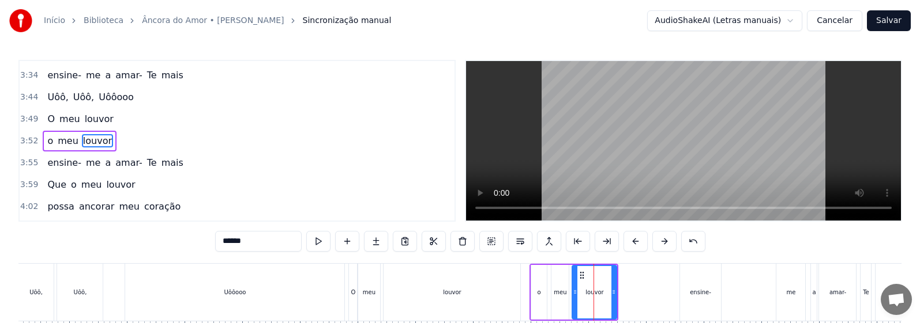
click at [442, 300] on div at bounding box center [575, 292] width 5 height 52
click at [442, 293] on div "meu" at bounding box center [559, 292] width 13 height 9
type input "***"
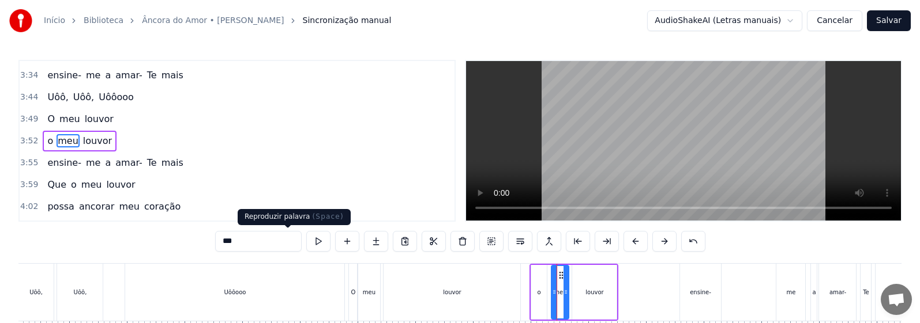
click at [306, 243] on button at bounding box center [318, 241] width 24 height 21
click at [442, 304] on div "O meu louvor" at bounding box center [435, 292] width 175 height 57
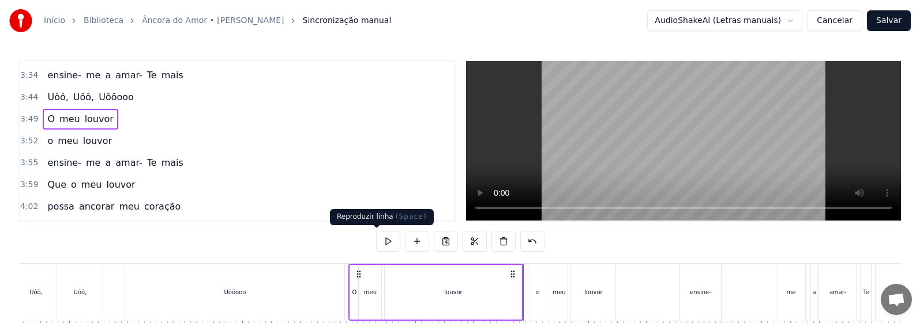
click at [381, 241] on button at bounding box center [388, 241] width 24 height 21
click at [338, 296] on div "Uôôooo" at bounding box center [234, 292] width 219 height 57
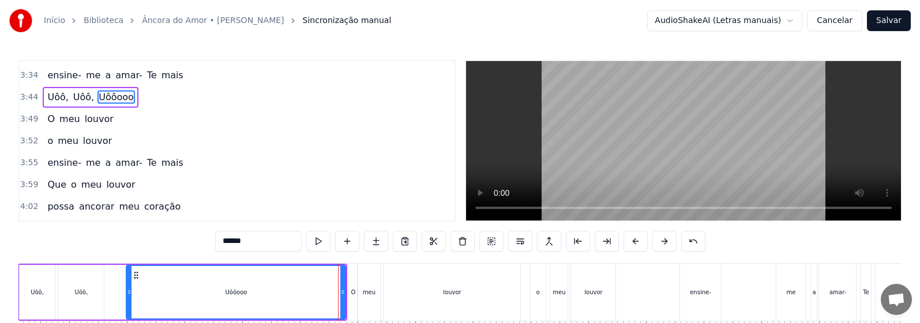
scroll to position [895, 0]
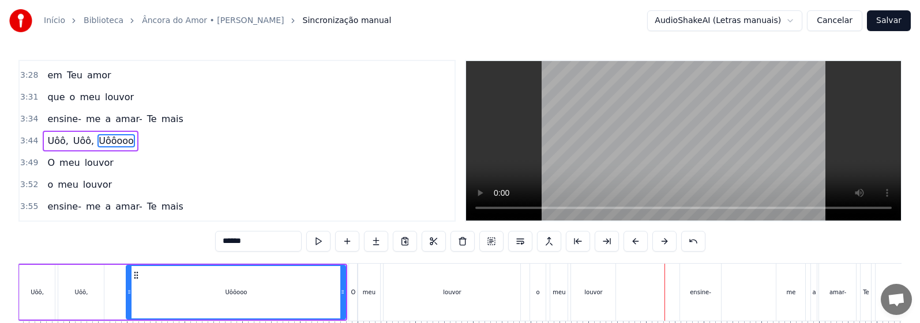
click at [442, 299] on div "ensine-" at bounding box center [701, 292] width 42 height 57
type input "*******"
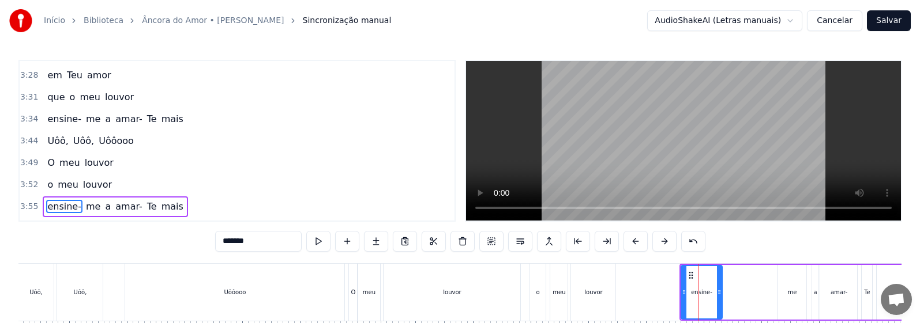
scroll to position [961, 0]
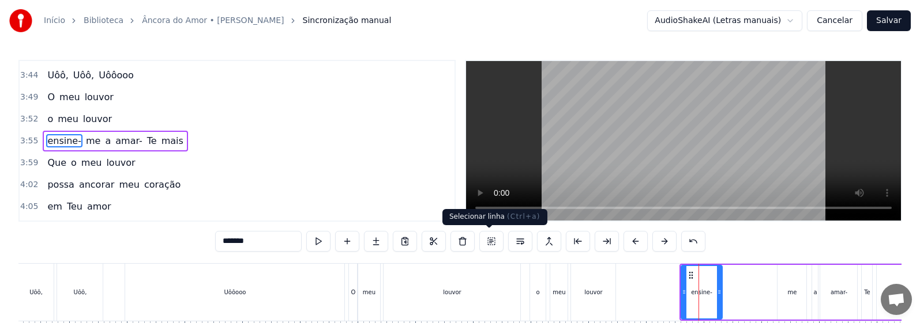
click at [442, 241] on button at bounding box center [491, 241] width 24 height 21
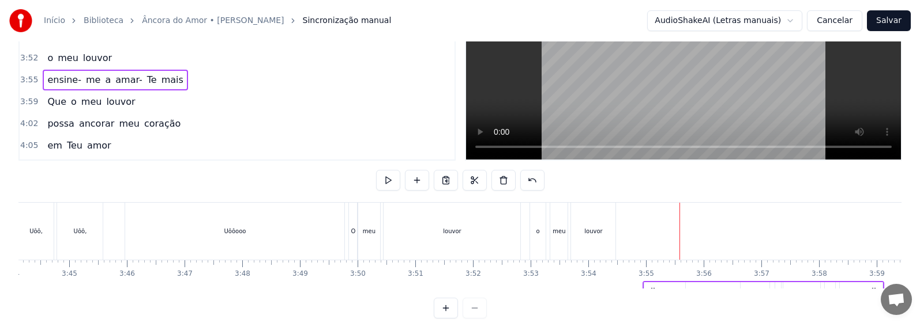
scroll to position [85, 0]
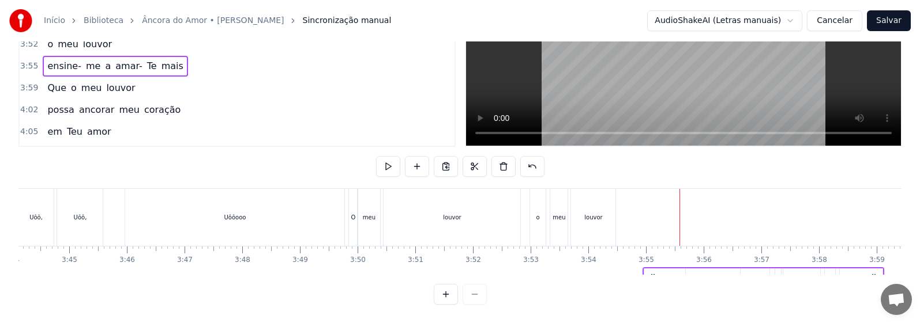
drag, startPoint x: 687, startPoint y: 274, endPoint x: 650, endPoint y: 276, distance: 37.0
click at [442, 276] on div "0:29 Prostrado a Teus pés, 0:32 joelhos no chão 0:36 Quero ouvir Teu falar 0:41…" at bounding box center [459, 145] width 883 height 320
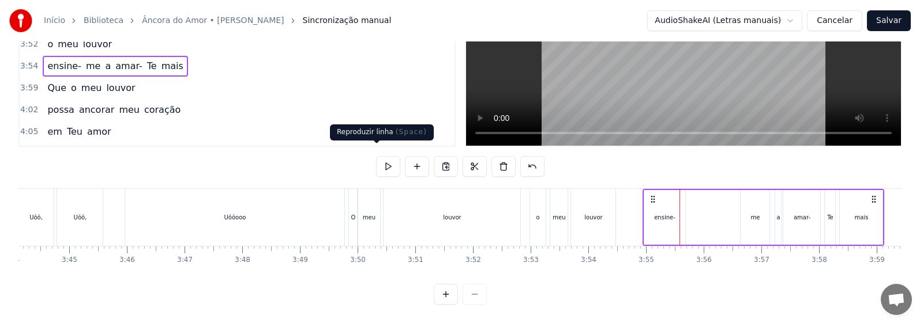
click at [378, 157] on button at bounding box center [388, 166] width 24 height 21
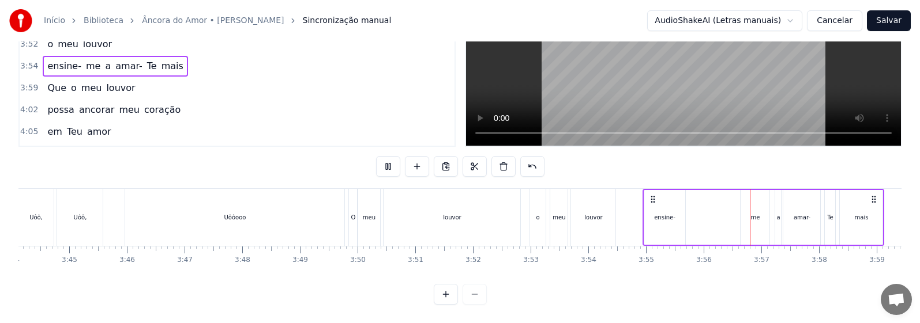
click at [442, 213] on div "me" at bounding box center [755, 217] width 9 height 9
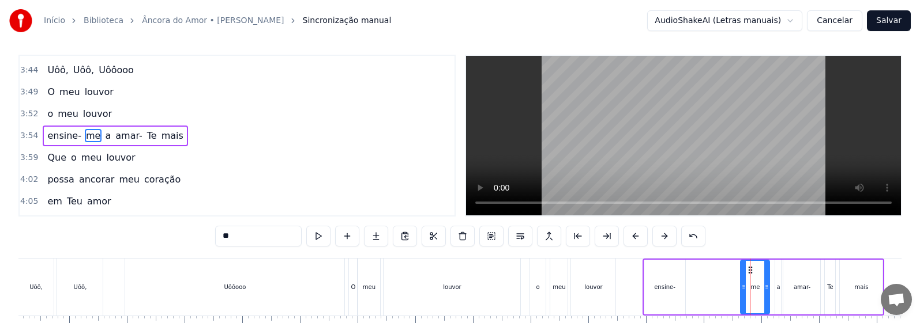
scroll to position [0, 0]
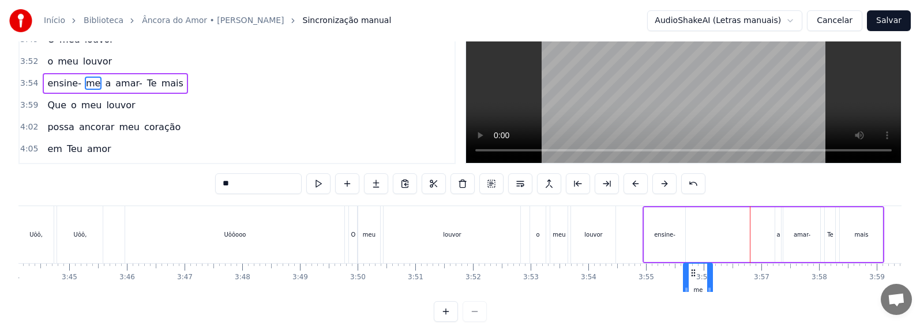
drag, startPoint x: 749, startPoint y: 277, endPoint x: 692, endPoint y: 278, distance: 57.1
click at [442, 276] on circle at bounding box center [692, 276] width 1 height 1
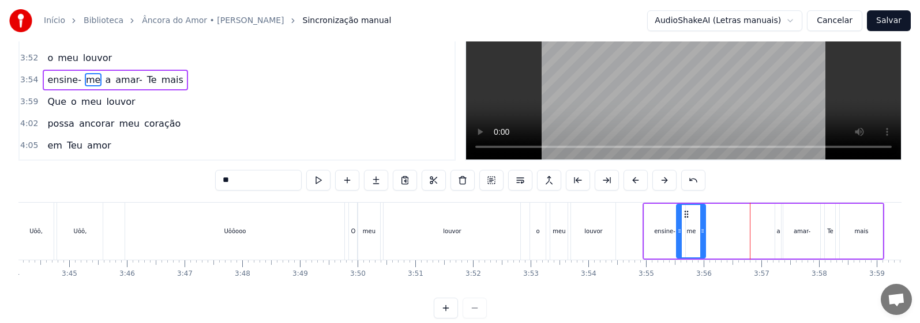
drag, startPoint x: 691, startPoint y: 210, endPoint x: 684, endPoint y: 212, distance: 7.0
click at [442, 212] on icon at bounding box center [685, 214] width 9 height 9
click at [442, 239] on div "ensine-" at bounding box center [665, 231] width 42 height 55
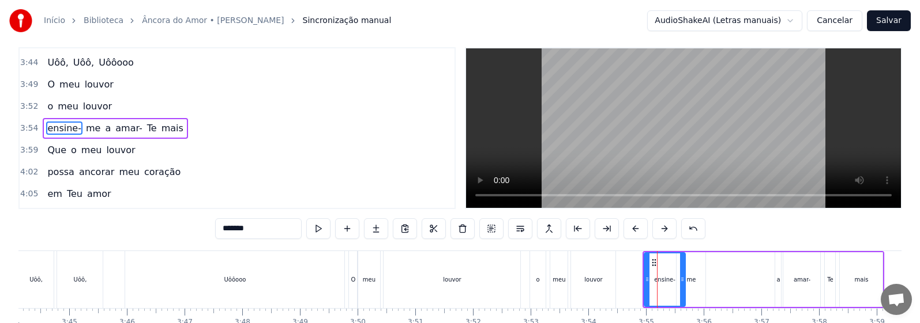
scroll to position [0, 0]
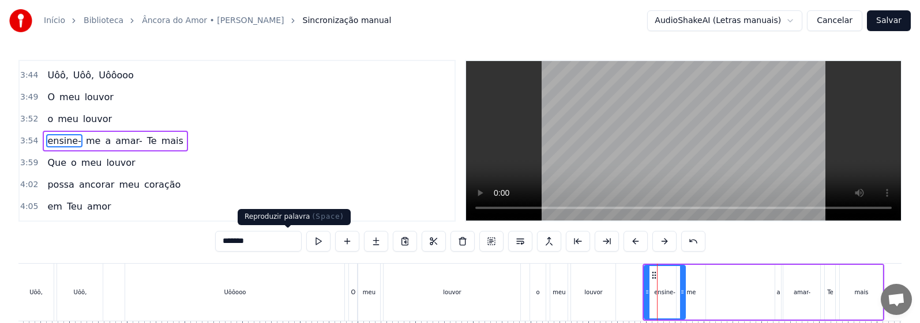
click at [306, 246] on button at bounding box center [318, 241] width 24 height 21
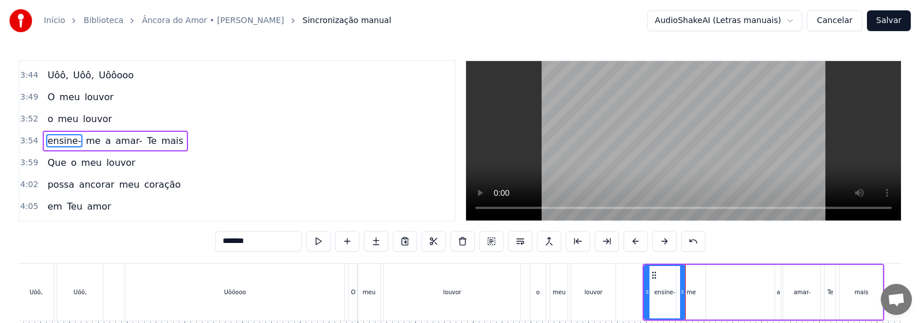
click at [442, 302] on div "me" at bounding box center [690, 292] width 29 height 55
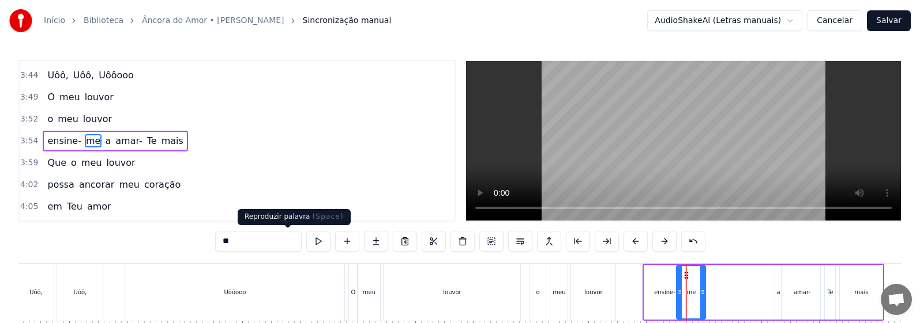
click at [306, 243] on button at bounding box center [318, 241] width 24 height 21
click at [442, 293] on div "a" at bounding box center [777, 292] width 3 height 9
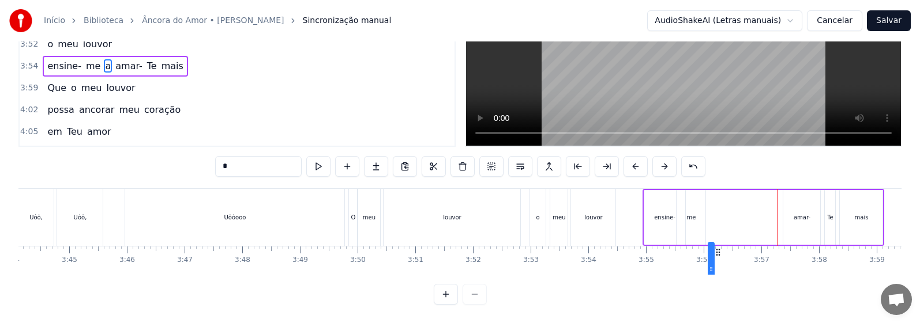
drag, startPoint x: 780, startPoint y: 277, endPoint x: 717, endPoint y: 279, distance: 62.9
click at [442, 279] on div "0:29 Prostrado a Teus pés, 0:32 joelhos no chão 0:36 Quero ouvir Teu falar 0:41…" at bounding box center [459, 145] width 883 height 320
click at [442, 214] on div "amar-" at bounding box center [801, 217] width 17 height 9
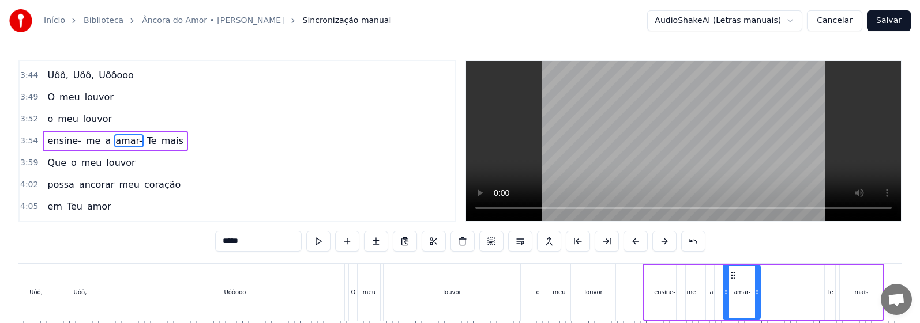
drag, startPoint x: 780, startPoint y: 276, endPoint x: 733, endPoint y: 276, distance: 46.7
click at [442, 276] on icon at bounding box center [732, 275] width 9 height 9
click at [442, 296] on div "Te" at bounding box center [830, 292] width 6 height 9
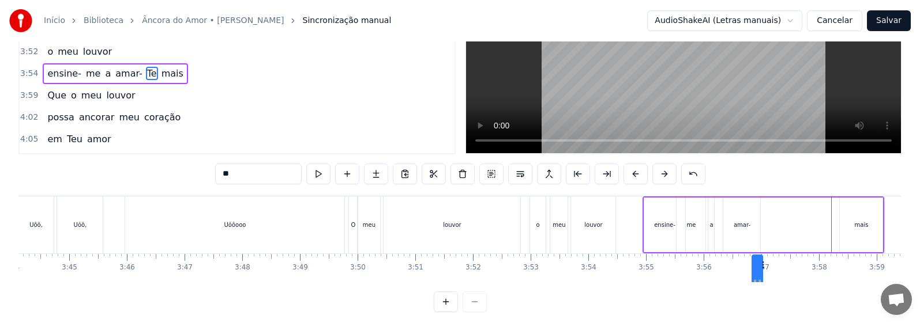
drag, startPoint x: 835, startPoint y: 276, endPoint x: 763, endPoint y: 280, distance: 72.8
click at [442, 280] on div "Prostrado a Teus pés, joelhos no chão Quero ouvir Teu falar inundar meu coração…" at bounding box center [459, 239] width 883 height 86
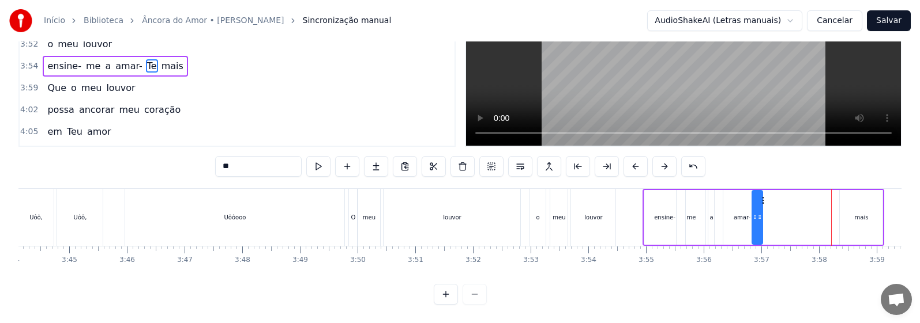
click at [442, 217] on div "mais" at bounding box center [861, 217] width 14 height 9
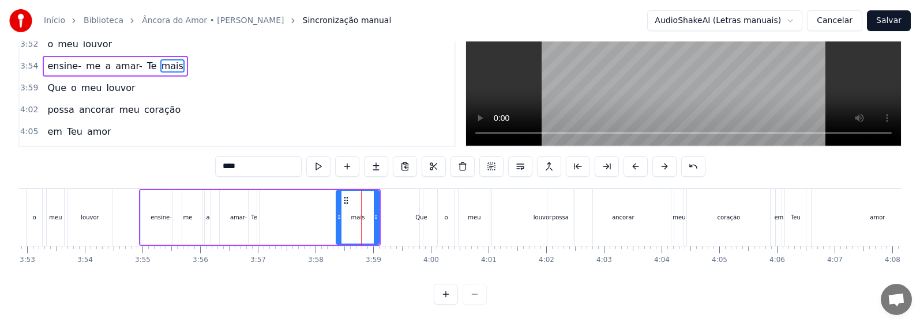
scroll to position [0, 13184]
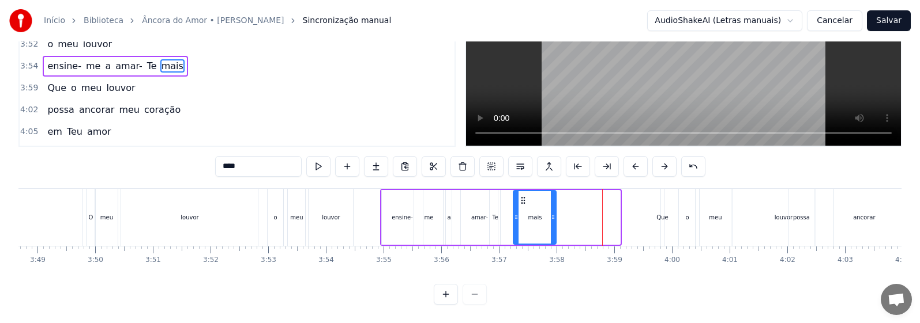
drag, startPoint x: 586, startPoint y: 189, endPoint x: 522, endPoint y: 192, distance: 64.1
click at [442, 196] on icon at bounding box center [522, 200] width 9 height 9
click at [401, 219] on div "ensine-" at bounding box center [403, 217] width 42 height 55
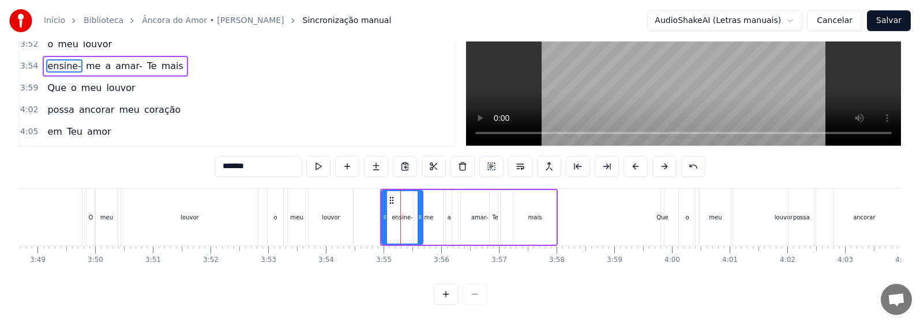
scroll to position [0, 0]
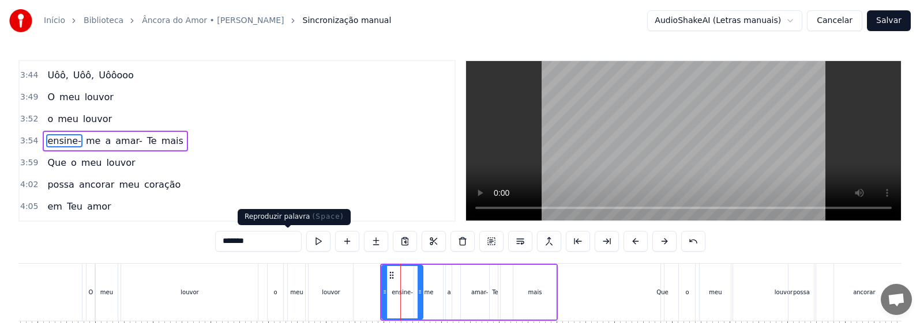
click at [306, 237] on button at bounding box center [318, 241] width 24 height 21
click at [306, 238] on button at bounding box center [318, 241] width 24 height 21
click at [433, 289] on div "me" at bounding box center [428, 292] width 29 height 55
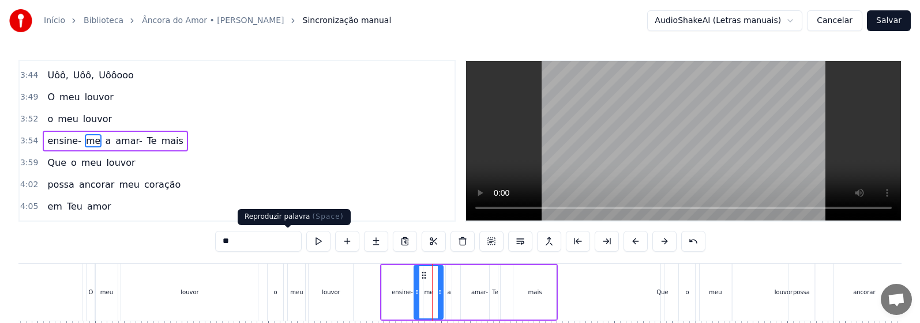
click at [306, 242] on button at bounding box center [318, 241] width 24 height 21
click at [442, 296] on div "a" at bounding box center [448, 292] width 3 height 9
click at [306, 243] on button at bounding box center [318, 241] width 24 height 21
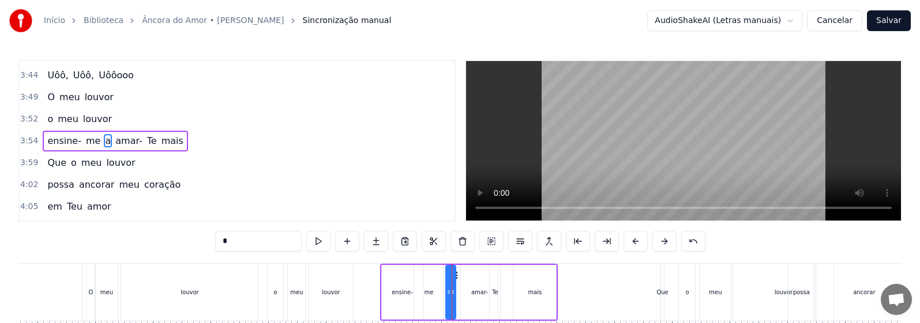
click at [442, 295] on icon at bounding box center [452, 292] width 5 height 9
click at [306, 239] on button at bounding box center [318, 241] width 24 height 21
click at [442, 295] on div "amar-" at bounding box center [479, 292] width 17 height 9
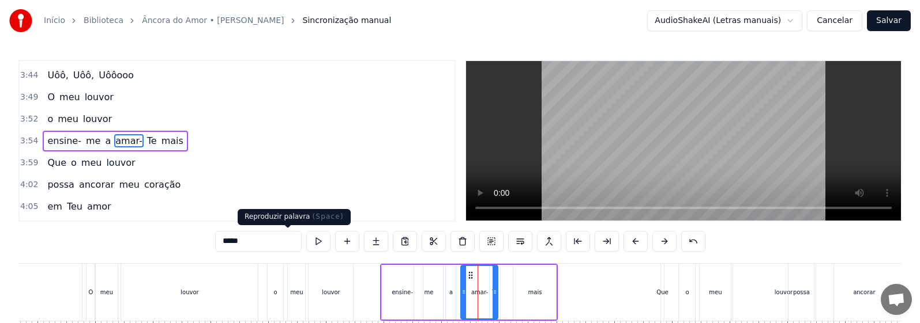
click at [306, 244] on button at bounding box center [318, 241] width 24 height 21
click at [442, 293] on div "mais" at bounding box center [535, 292] width 14 height 9
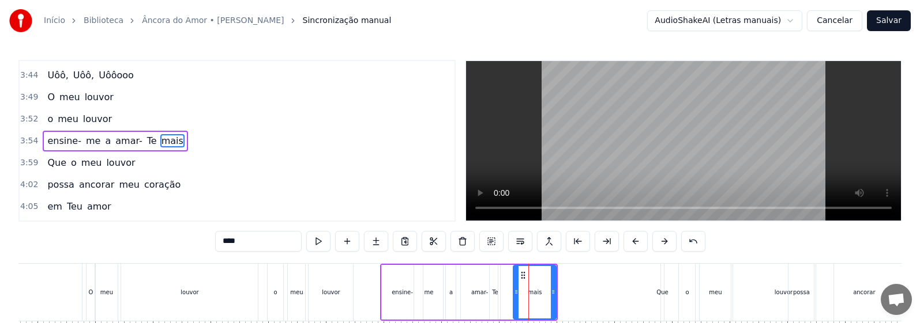
click at [442, 308] on div "Te" at bounding box center [494, 292] width 10 height 55
type input "**"
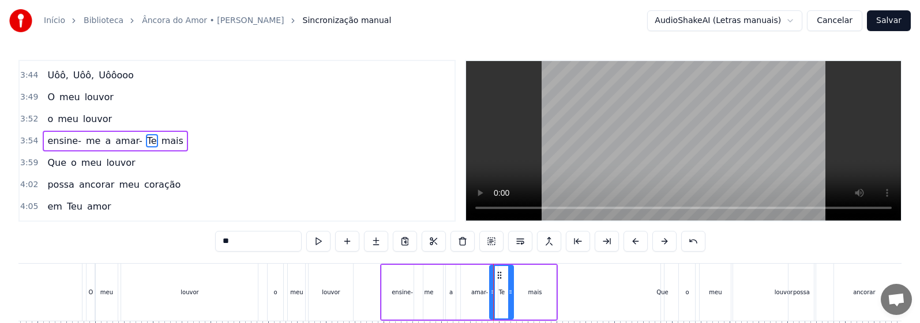
drag, startPoint x: 494, startPoint y: 308, endPoint x: 512, endPoint y: 308, distance: 17.9
click at [442, 308] on div at bounding box center [510, 292] width 5 height 52
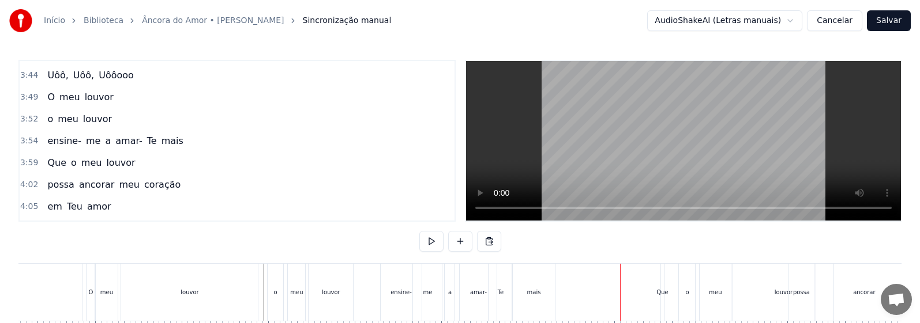
click at [442, 301] on div "Que" at bounding box center [662, 292] width 3 height 57
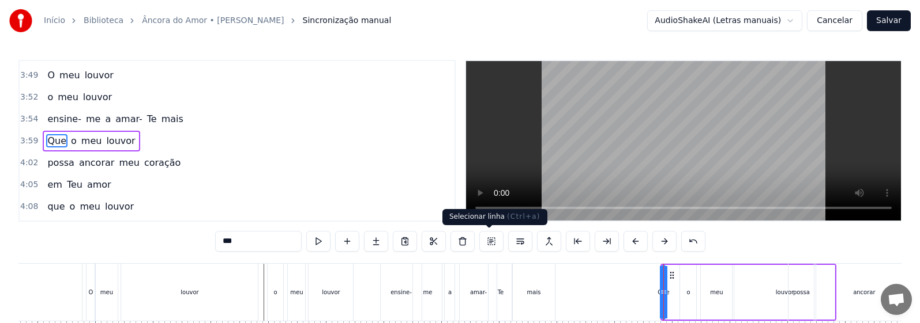
click at [442, 241] on button at bounding box center [491, 241] width 24 height 21
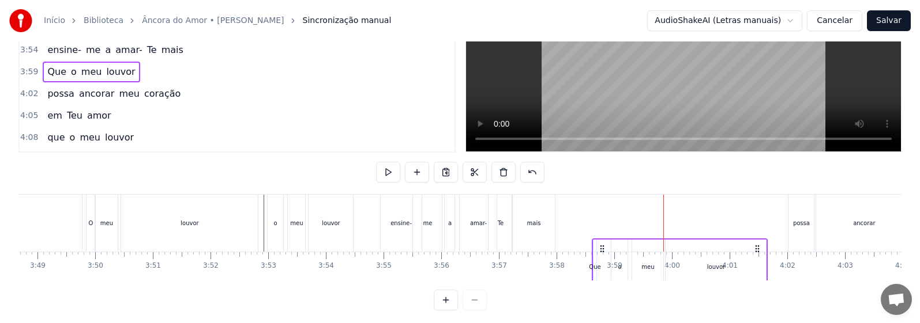
drag, startPoint x: 670, startPoint y: 274, endPoint x: 601, endPoint y: 277, distance: 68.7
click at [442, 254] on icon at bounding box center [601, 248] width 9 height 9
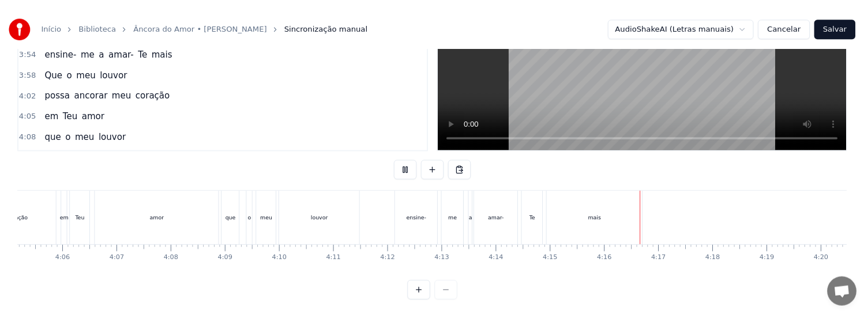
scroll to position [0, 14148]
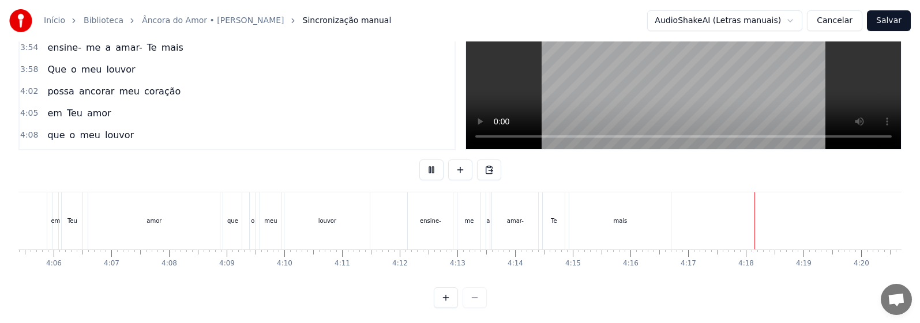
click at [442, 23] on button "Salvar" at bounding box center [889, 20] width 44 height 21
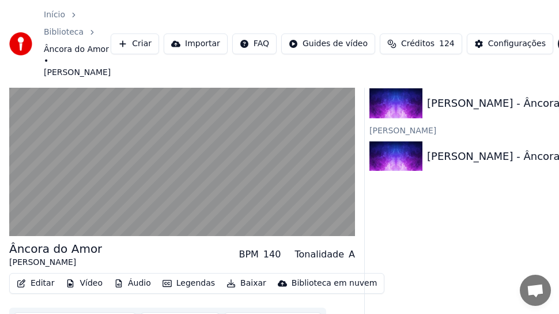
scroll to position [88, 0]
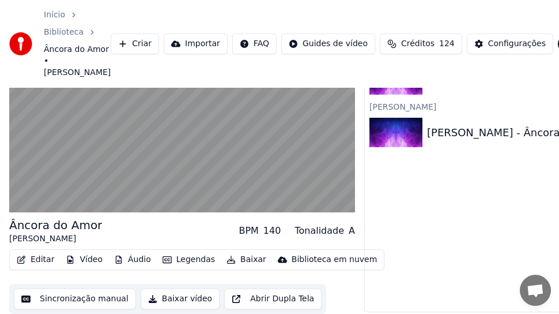
click at [89, 253] on button "Vídeo" at bounding box center [84, 259] width 46 height 16
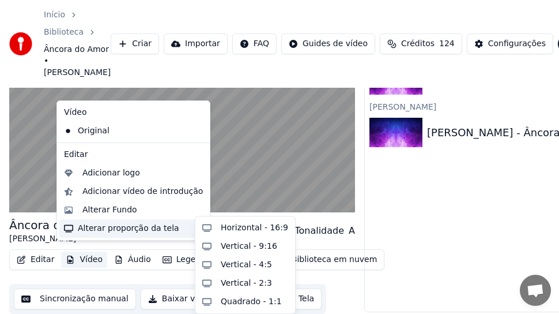
click at [125, 227] on div "Alterar proporção da tela" at bounding box center [133, 228] width 148 height 18
click at [235, 227] on div "Horizontal - 16:9" at bounding box center [254, 228] width 67 height 12
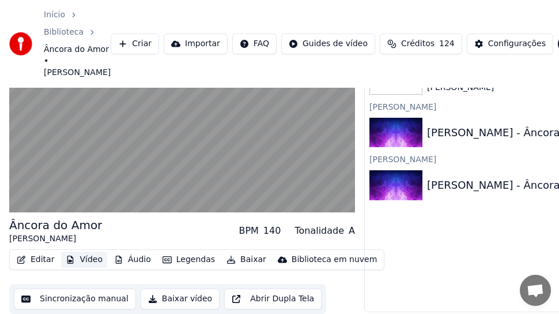
click at [235, 227] on div "Âncora do Amor Adílson Sabará BPM 140 Tonalidade A" at bounding box center [182, 231] width 346 height 28
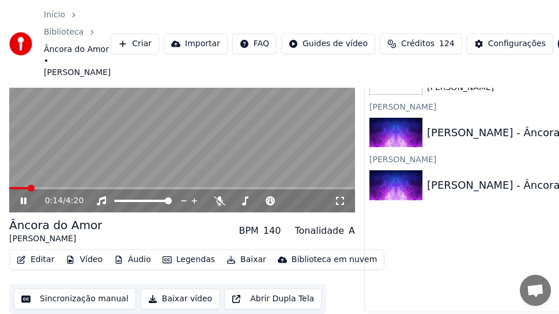
click at [27, 196] on icon at bounding box center [31, 200] width 27 height 9
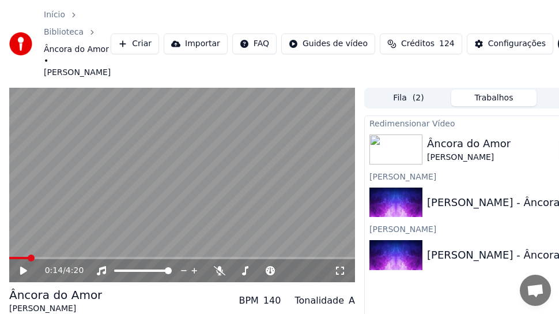
scroll to position [0, 65]
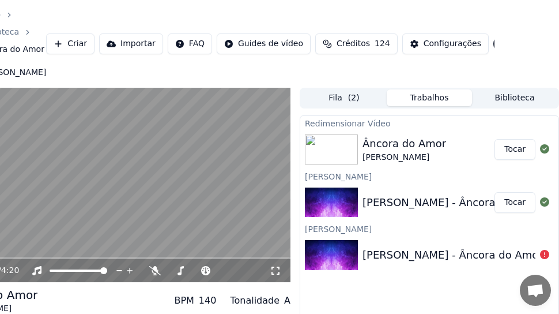
click at [442, 155] on button "Tocar" at bounding box center [515, 149] width 41 height 21
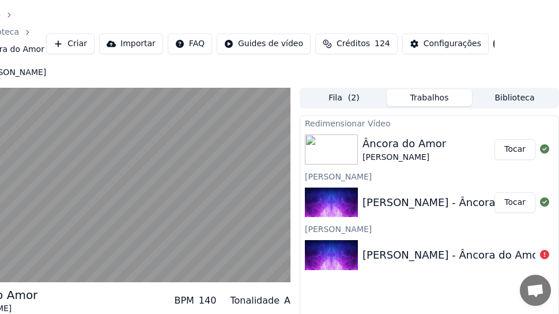
scroll to position [58, 65]
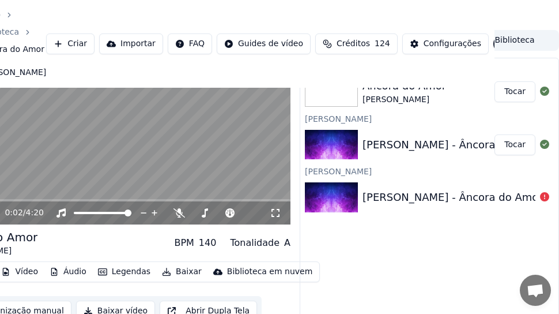
click at [89, 186] on video at bounding box center [118, 127] width 346 height 195
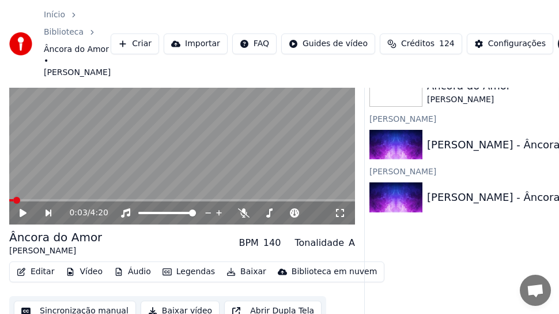
click at [92, 280] on button "Vídeo" at bounding box center [84, 271] width 46 height 16
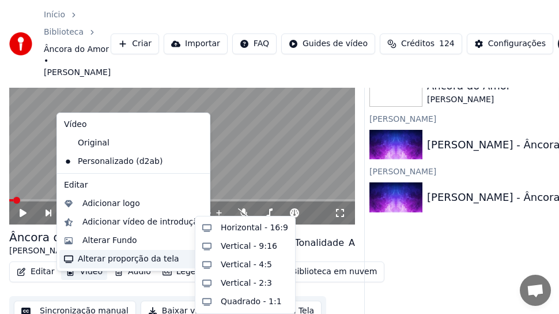
click at [101, 255] on div "Alterar proporção da tela" at bounding box center [133, 259] width 148 height 18
click at [239, 246] on div "Vertical - 9:16" at bounding box center [249, 246] width 57 height 12
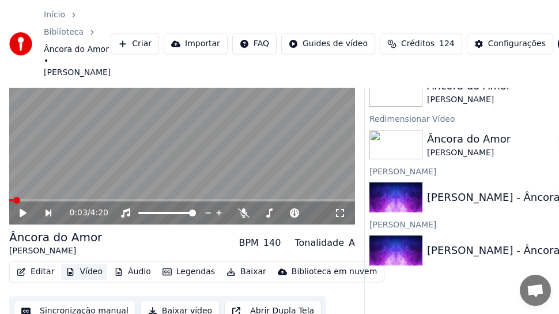
scroll to position [58, 65]
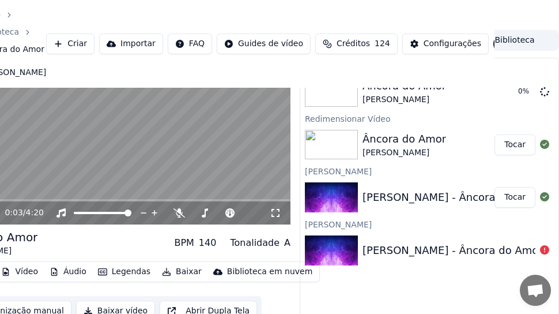
click at [442, 290] on span "Bate-papo aberto" at bounding box center [535, 291] width 18 height 15
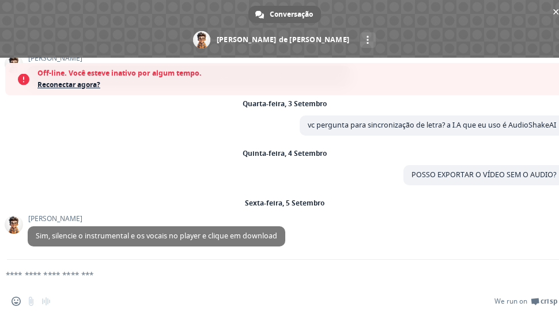
click at [300, 274] on textarea "Escreva sua mensagem..." at bounding box center [266, 274] width 521 height 10
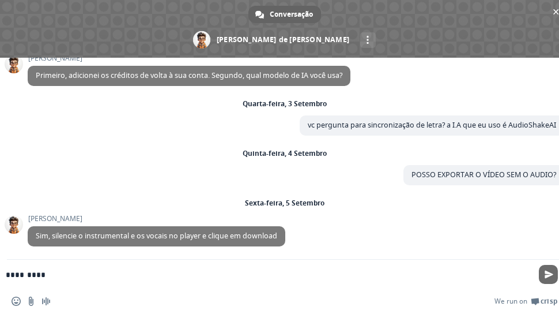
type textarea "*********"
click at [442, 279] on span "Enviar" at bounding box center [548, 274] width 19 height 19
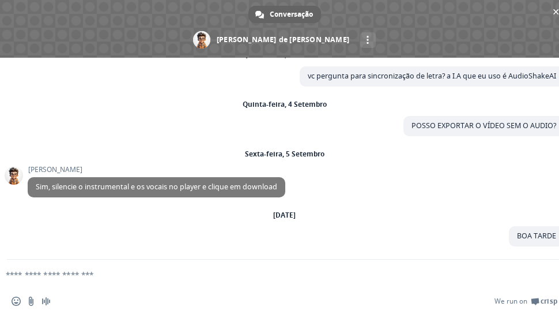
scroll to position [992, 0]
click at [228, 274] on textarea "Escreva sua mensagem..." at bounding box center [266, 274] width 521 height 10
click at [442, 12] on span "Bate-papo" at bounding box center [556, 12] width 6 height 6
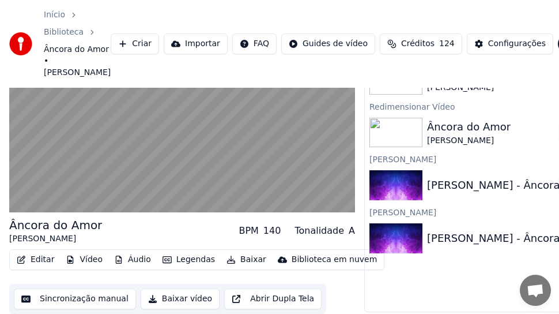
scroll to position [88, 65]
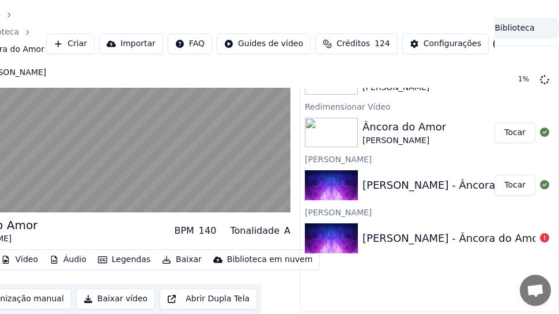
click at [442, 122] on button "Tocar" at bounding box center [515, 132] width 41 height 21
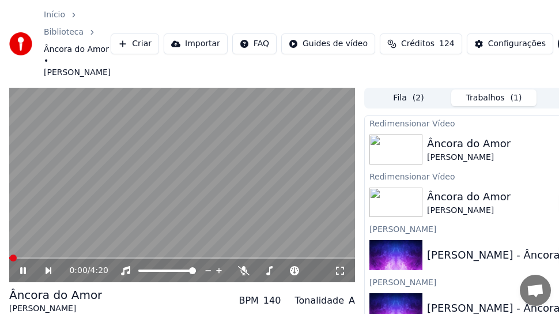
click at [21, 274] on icon at bounding box center [23, 270] width 6 height 7
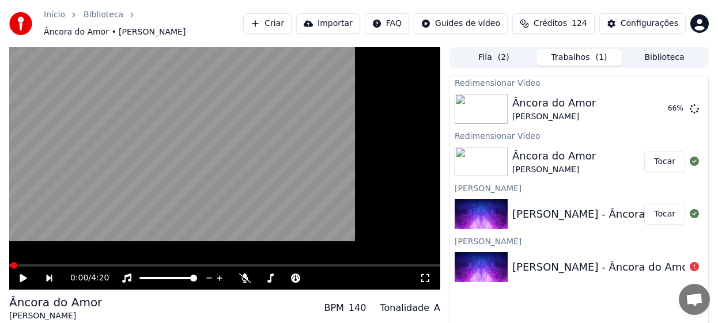
scroll to position [951, 0]
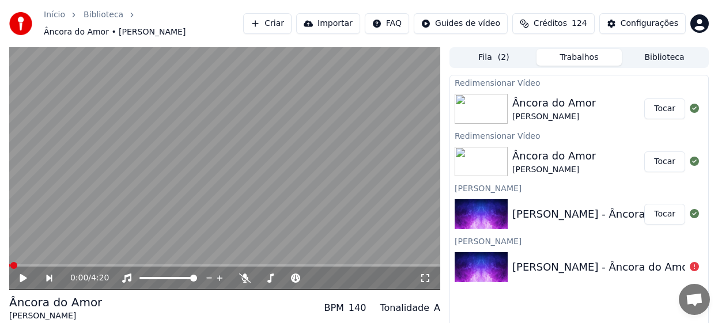
click at [442, 105] on button "Tocar" at bounding box center [665, 109] width 41 height 21
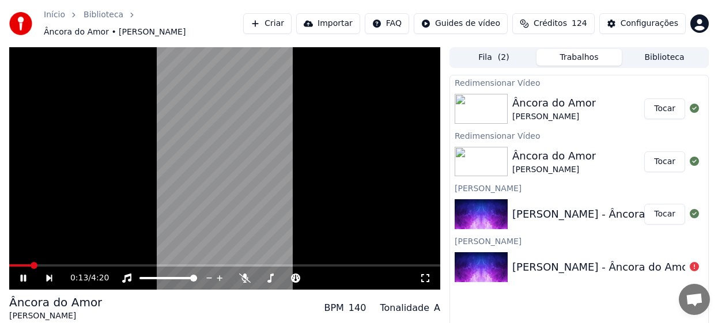
click at [31, 266] on span at bounding box center [224, 266] width 431 height 2
click at [25, 277] on icon at bounding box center [23, 278] width 6 height 7
click at [341, 176] on video at bounding box center [224, 168] width 431 height 243
click at [20, 281] on icon at bounding box center [31, 278] width 26 height 9
click at [442, 164] on button "Tocar" at bounding box center [665, 162] width 41 height 21
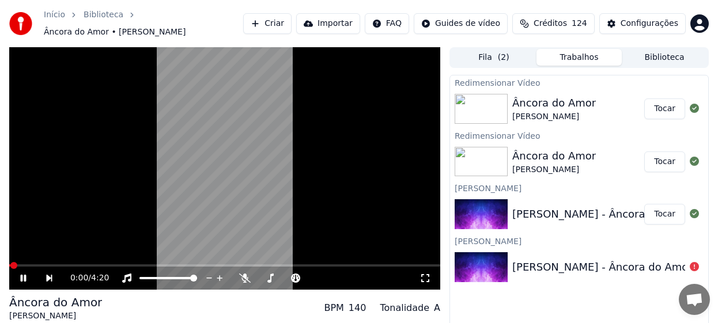
click at [27, 279] on icon at bounding box center [31, 278] width 26 height 9
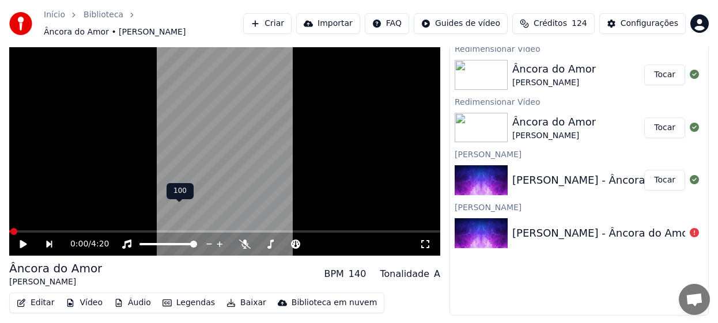
scroll to position [68, 0]
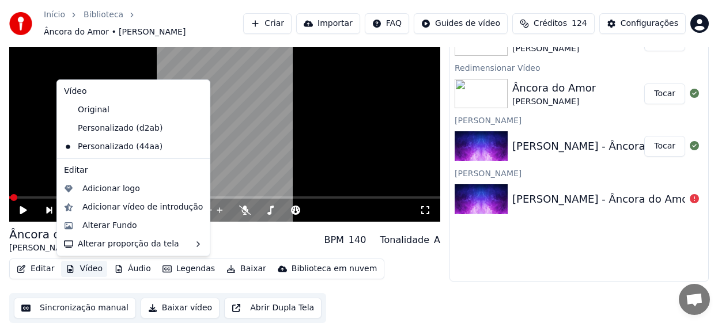
click at [84, 272] on button "Vídeo" at bounding box center [84, 269] width 46 height 16
click at [111, 127] on div "Personalizado (d2ab)" at bounding box center [124, 128] width 131 height 18
click at [88, 272] on button "Vídeo" at bounding box center [84, 269] width 46 height 16
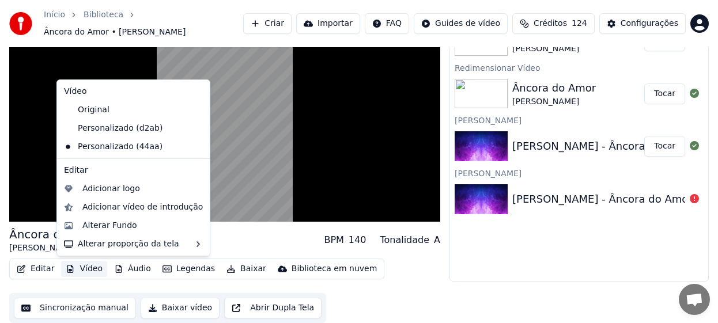
click at [85, 272] on button "Vídeo" at bounding box center [84, 269] width 46 height 16
click at [121, 130] on div "Personalizado (d2ab)" at bounding box center [124, 128] width 131 height 18
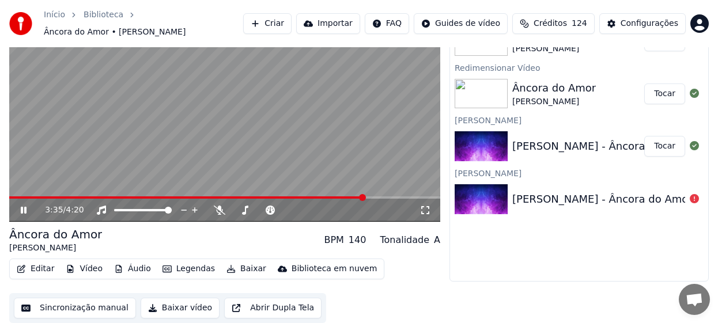
click at [26, 206] on icon at bounding box center [31, 210] width 27 height 9
click at [164, 309] on button "Baixar vídeo" at bounding box center [180, 308] width 79 height 21
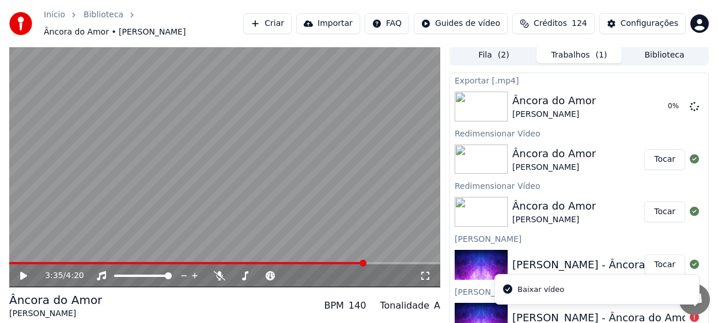
scroll to position [0, 0]
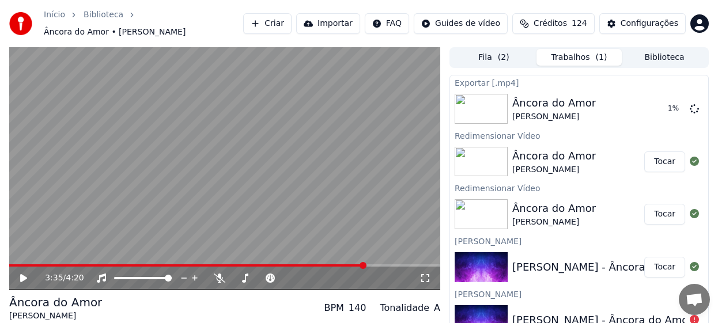
click at [442, 298] on span "Bate-papo aberto" at bounding box center [695, 300] width 18 height 15
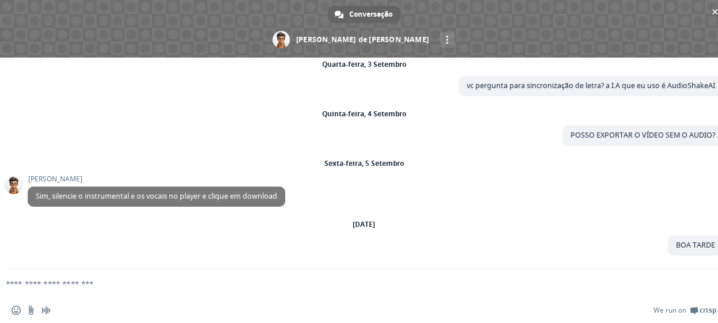
click at [80, 279] on textarea "Escreva sua mensagem..." at bounding box center [346, 284] width 680 height 10
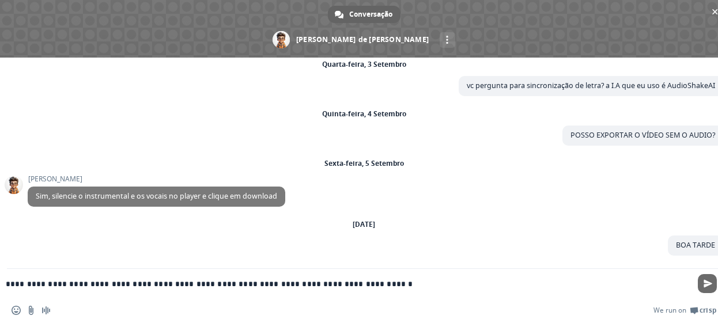
type textarea "**********"
click at [442, 279] on span "Enviar" at bounding box center [707, 283] width 19 height 19
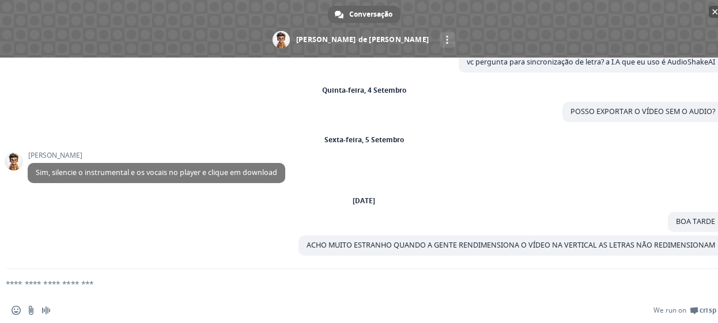
scroll to position [744, 0]
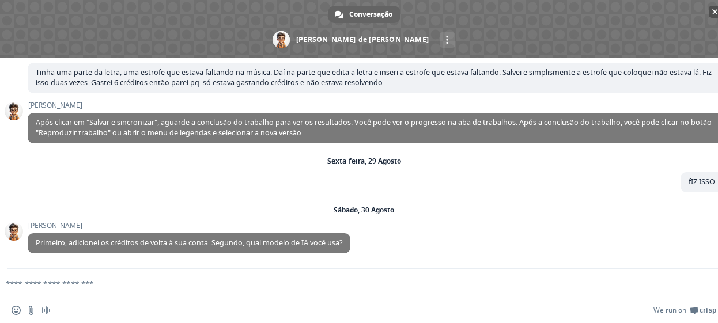
click at [442, 10] on span "Bate-papo" at bounding box center [716, 12] width 6 height 6
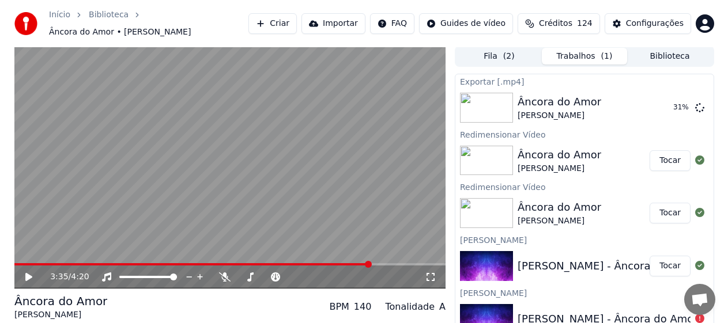
scroll to position [0, 0]
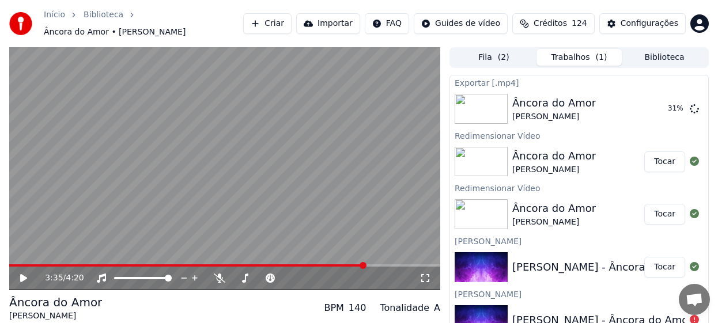
click at [265, 29] on button "Criar" at bounding box center [267, 23] width 48 height 21
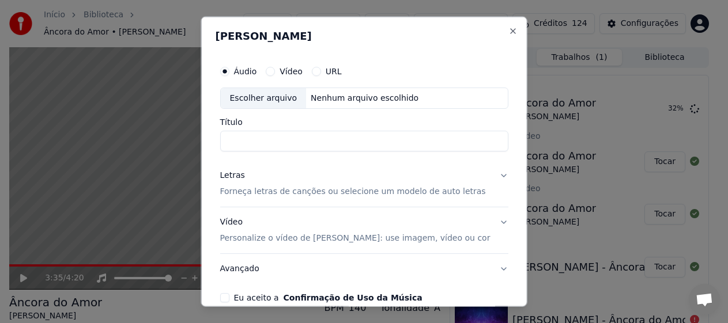
click at [257, 73] on label "Áudio" at bounding box center [244, 71] width 23 height 8
click at [229, 73] on button "Áudio" at bounding box center [224, 70] width 9 height 9
click at [266, 101] on div "Escolher arquivo" at bounding box center [263, 98] width 86 height 21
type input "**********"
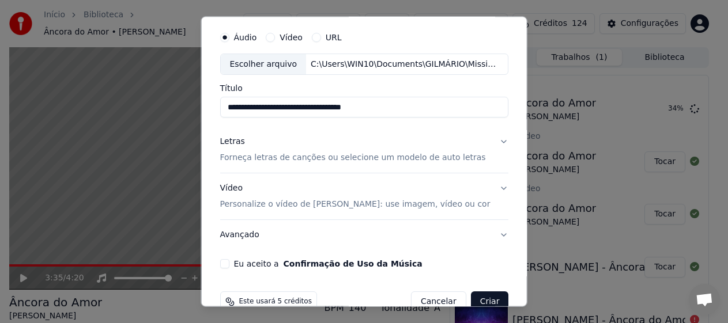
scroll to position [58, 0]
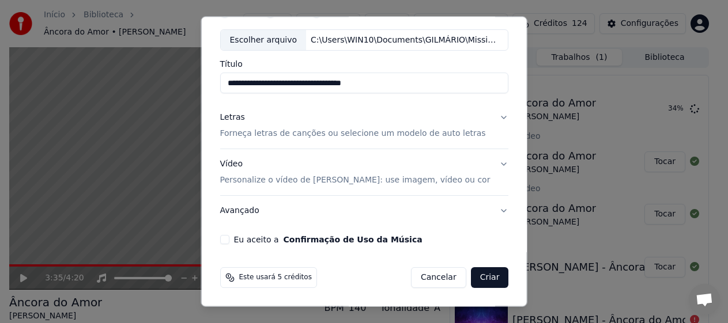
click at [378, 134] on p "Forneça letras de canções ou selecione um modelo de auto letras" at bounding box center [353, 134] width 266 height 12
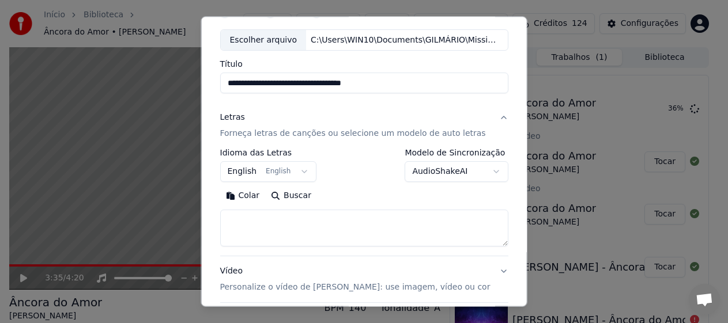
click at [278, 232] on textarea at bounding box center [364, 228] width 289 height 37
paste textarea "**********"
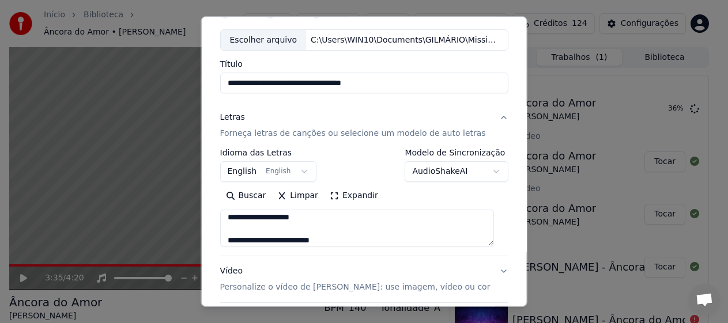
scroll to position [0, 0]
type textarea "**********"
click at [298, 172] on button "English English" at bounding box center [268, 171] width 97 height 21
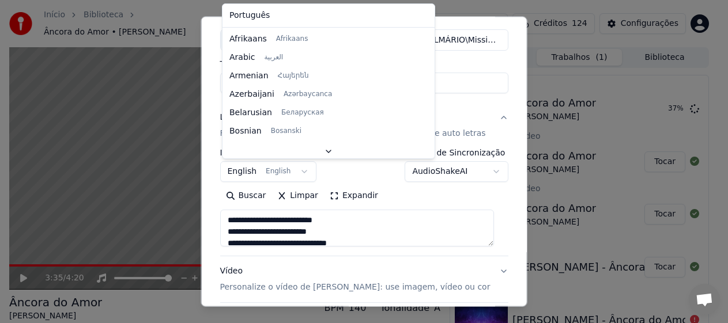
select select "**"
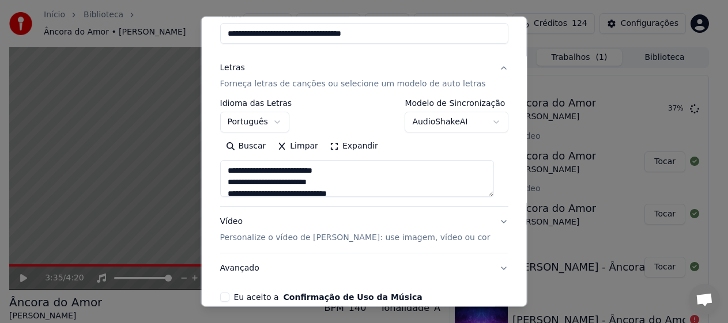
scroll to position [165, 0]
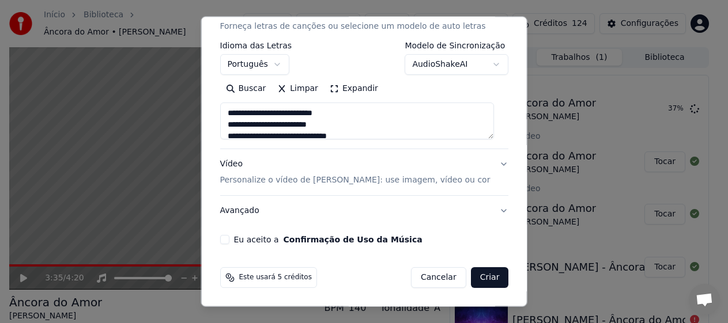
click at [263, 180] on p "Personalize o vídeo de [PERSON_NAME]: use imagem, vídeo ou cor" at bounding box center [355, 181] width 270 height 12
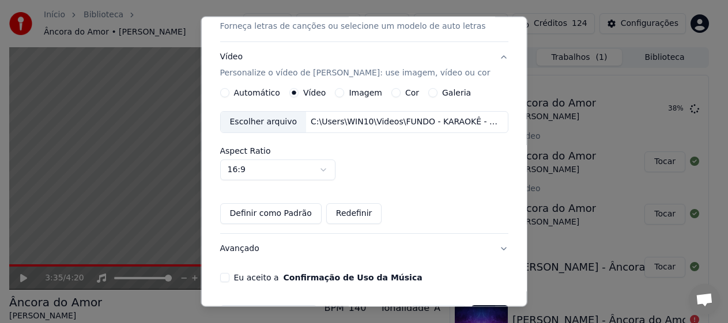
click at [247, 122] on div "Escolher arquivo" at bounding box center [263, 122] width 86 height 21
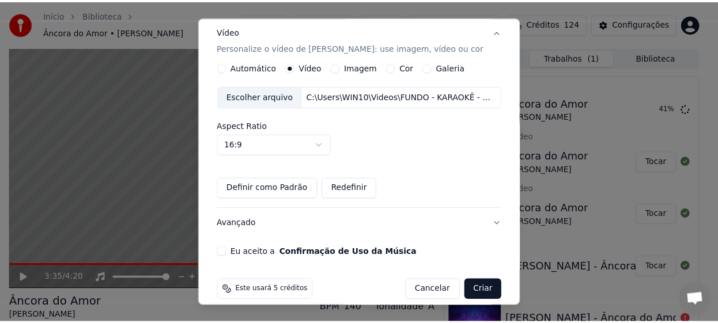
scroll to position [204, 0]
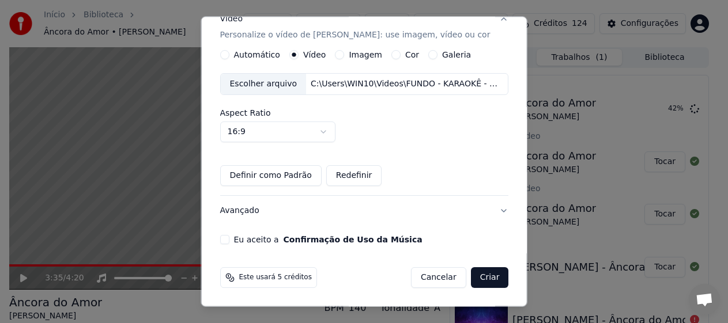
click at [225, 239] on button "Eu aceito a Confirmação de Uso da Música" at bounding box center [224, 239] width 9 height 9
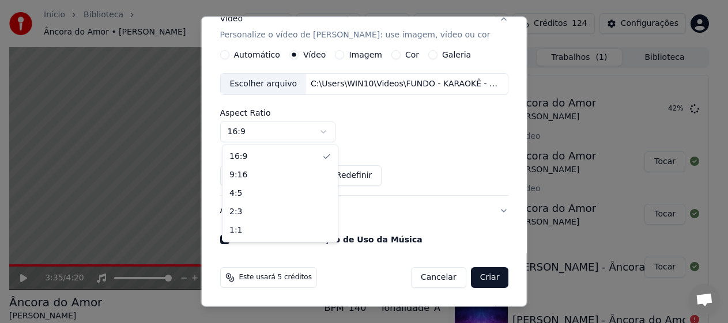
click at [329, 134] on body "Início Biblioteca Âncora do Amor • [PERSON_NAME] Criar Importar FAQ Guides de v…" at bounding box center [359, 161] width 718 height 323
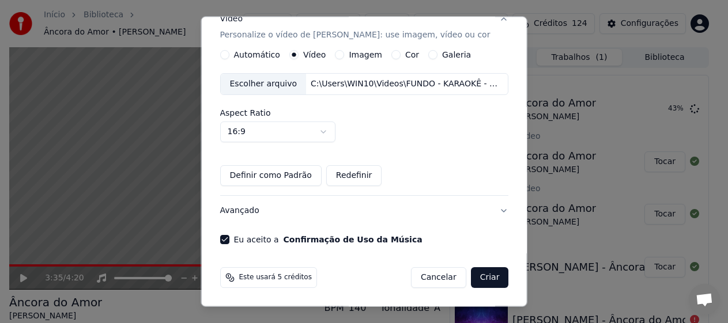
click at [442, 275] on body "Início Biblioteca Âncora do Amor • [PERSON_NAME] Criar Importar FAQ Guides de v…" at bounding box center [359, 161] width 718 height 323
click at [442, 275] on button "Criar" at bounding box center [489, 278] width 38 height 21
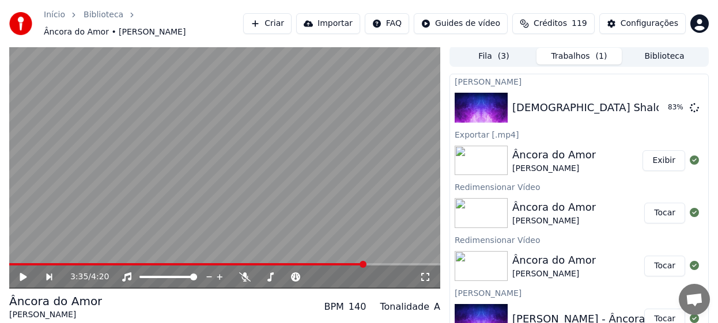
scroll to position [0, 0]
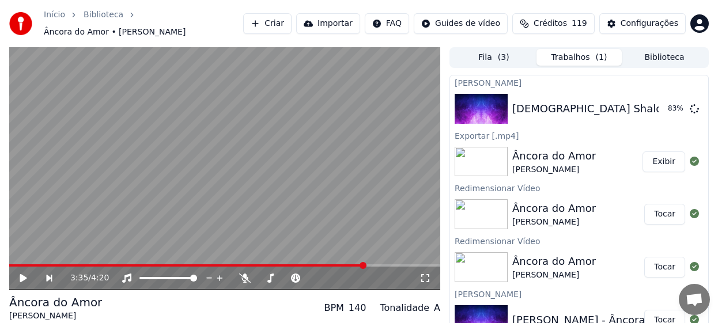
click at [442, 163] on button "Exibir" at bounding box center [664, 162] width 43 height 21
click at [442, 112] on button "Tocar" at bounding box center [665, 109] width 41 height 21
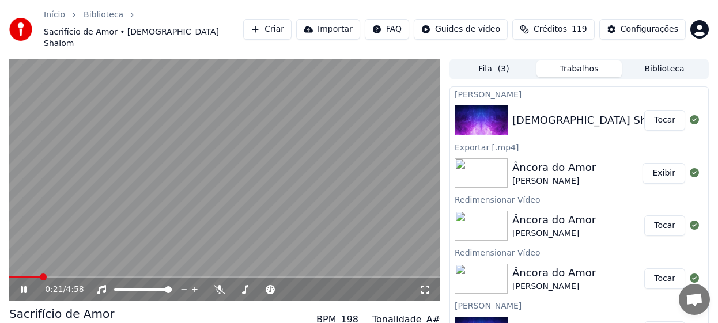
click at [19, 284] on div "0:21 / 4:58" at bounding box center [225, 290] width 422 height 12
click at [24, 285] on icon at bounding box center [31, 289] width 27 height 9
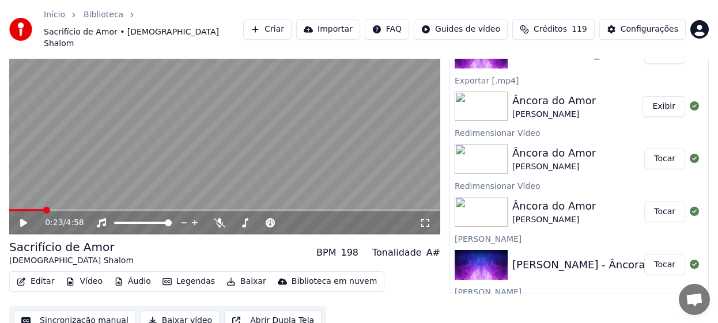
scroll to position [68, 0]
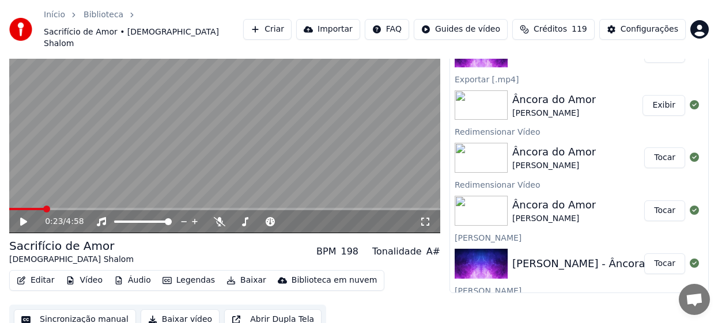
click at [79, 273] on button "Vídeo" at bounding box center [84, 281] width 46 height 16
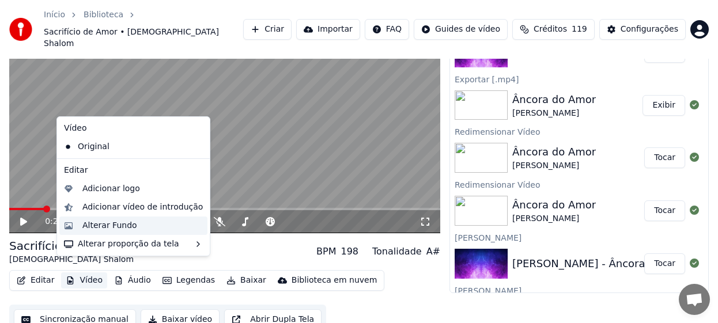
click at [106, 227] on div "Alterar Fundo" at bounding box center [109, 226] width 55 height 12
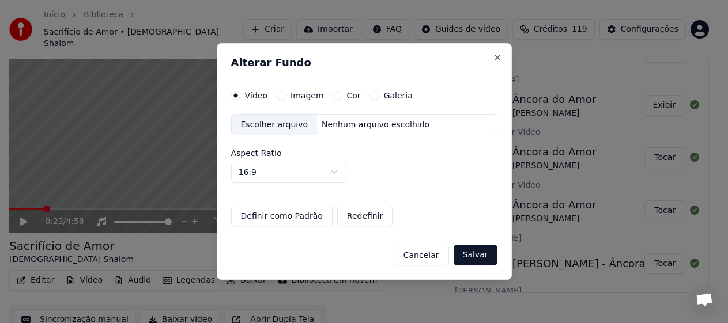
click at [271, 120] on div "Escolher arquivo" at bounding box center [275, 125] width 86 height 21
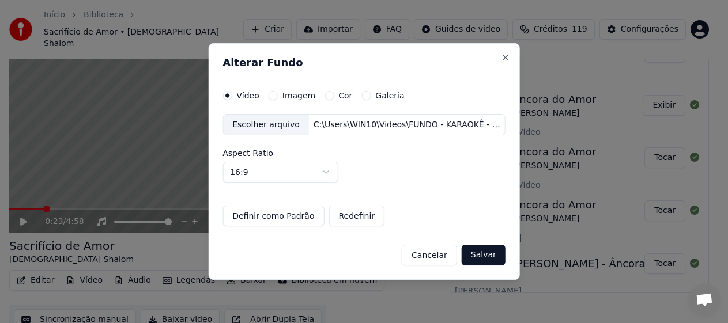
click at [442, 254] on button "Salvar" at bounding box center [484, 255] width 44 height 21
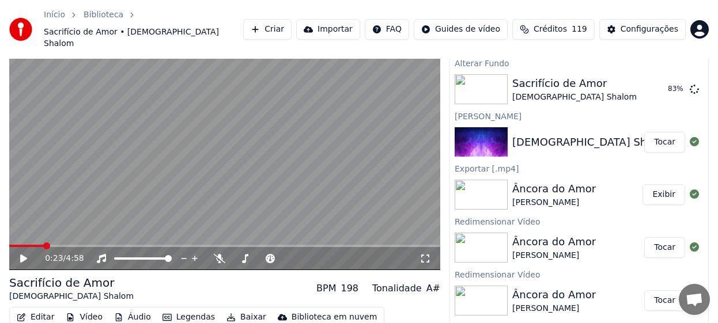
scroll to position [0, 0]
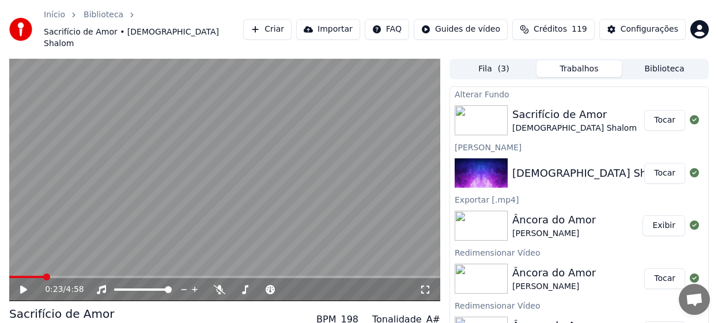
click at [442, 110] on button "Tocar" at bounding box center [665, 120] width 41 height 21
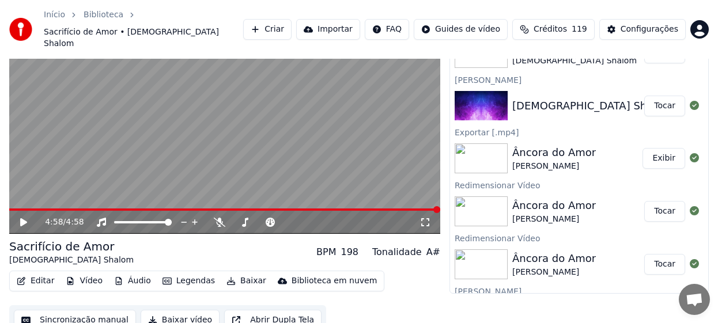
scroll to position [68, 0]
click at [180, 310] on button "Baixar vídeo" at bounding box center [180, 320] width 79 height 21
